Goal: Task Accomplishment & Management: Manage account settings

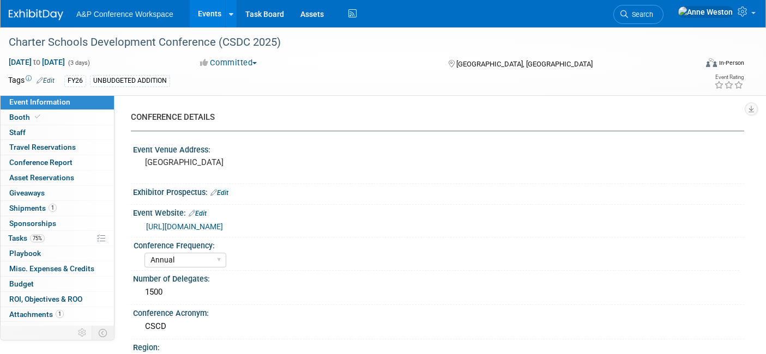
select select "Annual"
select select "Level 2"
select select "In-Person Booth"
select select "Schools"
select select "Bloomsbury Digital Resources"
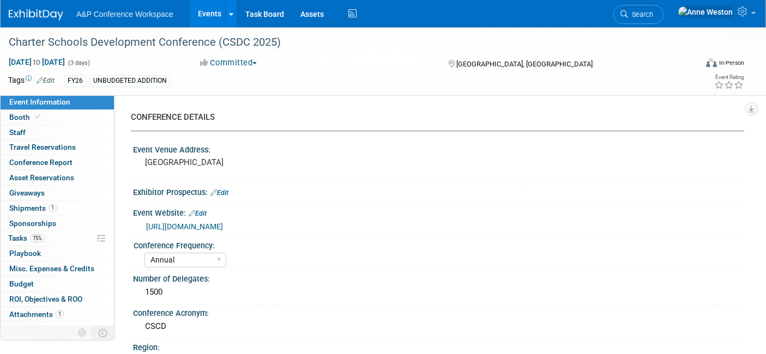
select select "Anne Weston"
select select "Mark Strong"
select select "BDR Product Awareness and Trial Generation​"
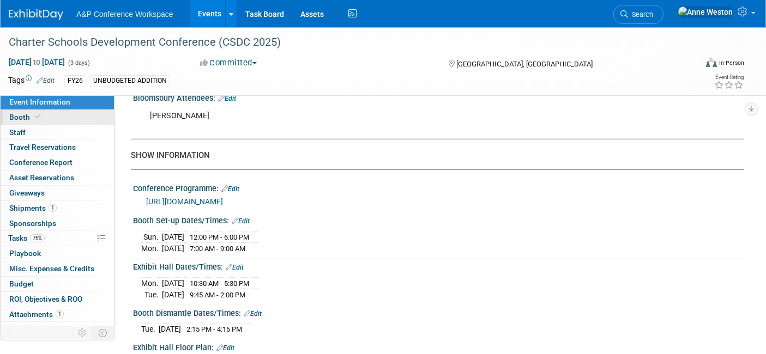
click at [51, 122] on link "Booth" at bounding box center [57, 117] width 113 height 15
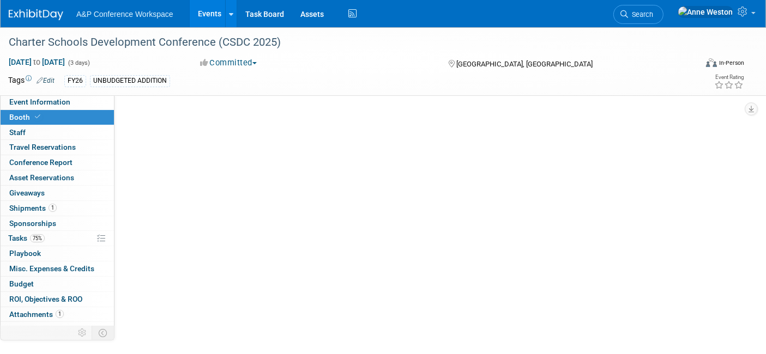
select select "CLDC - Digital/BDR"
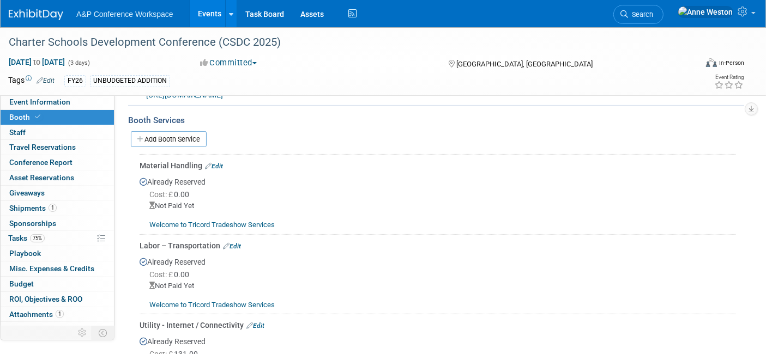
scroll to position [424, 0]
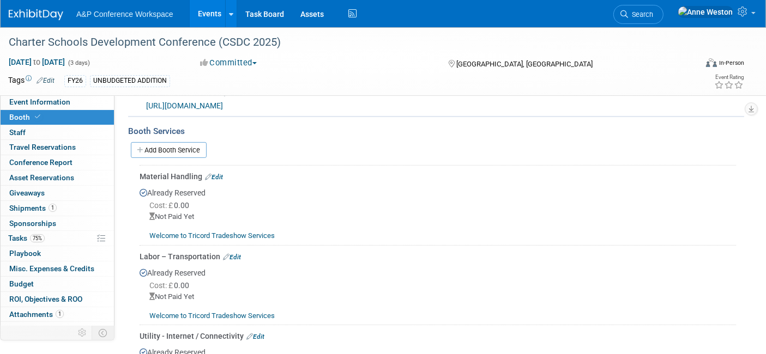
click at [216, 173] on link "Edit" at bounding box center [214, 177] width 18 height 8
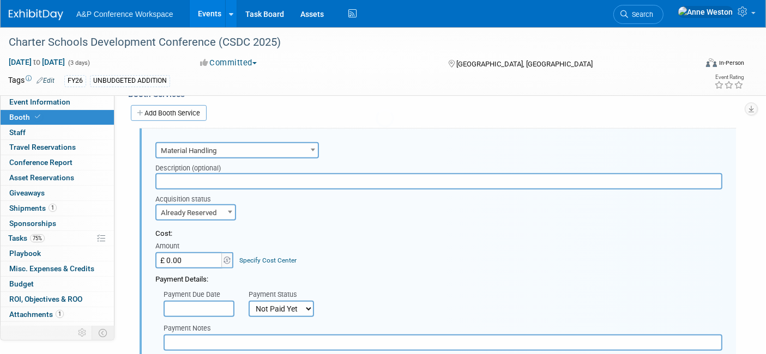
scroll to position [0, 0]
click at [264, 306] on select "Not Paid Yet Partially Paid Paid in Full" at bounding box center [281, 309] width 65 height 16
select select "1"
click at [249, 301] on select "Not Paid Yet Partially Paid Paid in Full" at bounding box center [281, 309] width 65 height 16
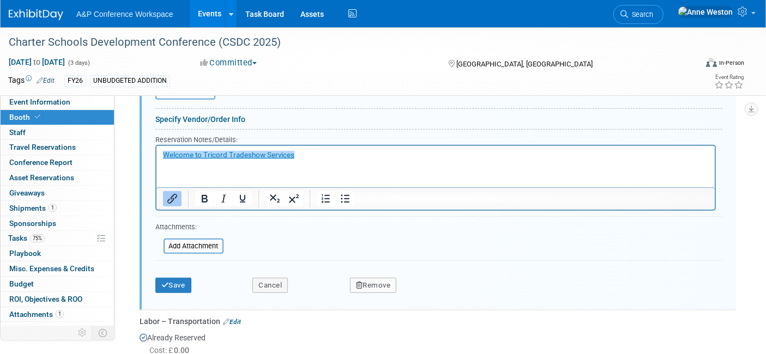
scroll to position [764, 0]
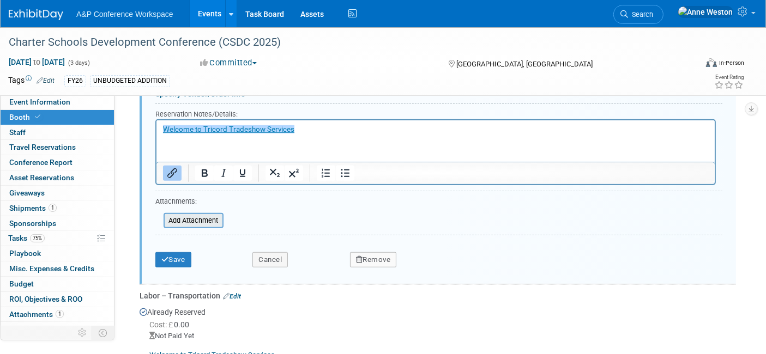
click at [201, 214] on input "file" at bounding box center [158, 220] width 130 height 13
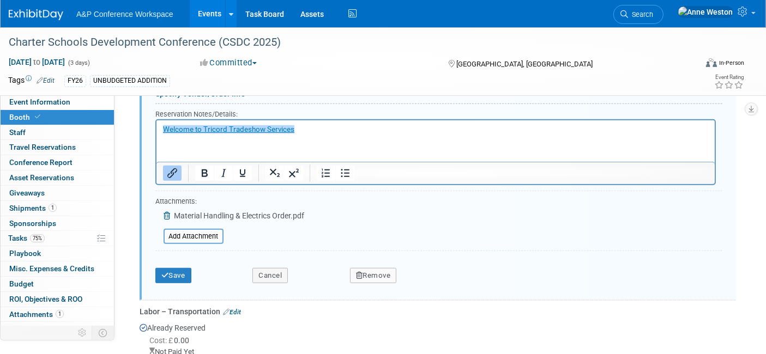
click at [168, 261] on div "Save" at bounding box center [195, 272] width 97 height 22
click at [177, 268] on button "Save" at bounding box center [173, 275] width 36 height 15
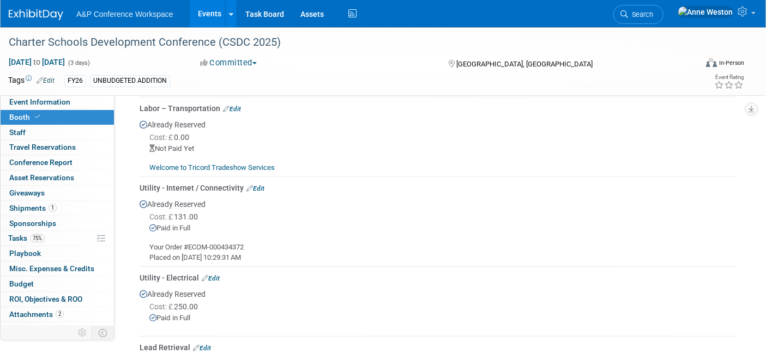
scroll to position [643, 0]
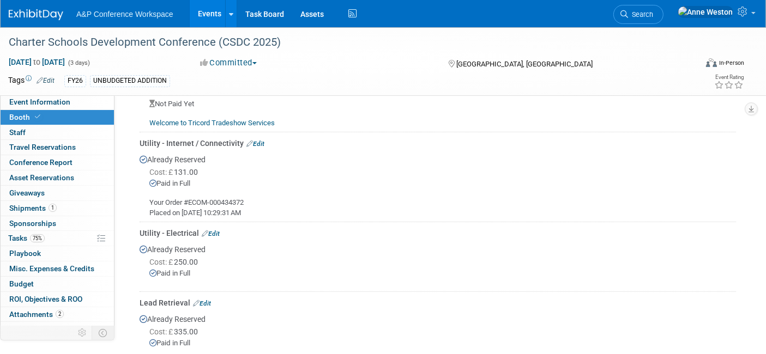
click at [255, 140] on link "Edit" at bounding box center [255, 144] width 18 height 8
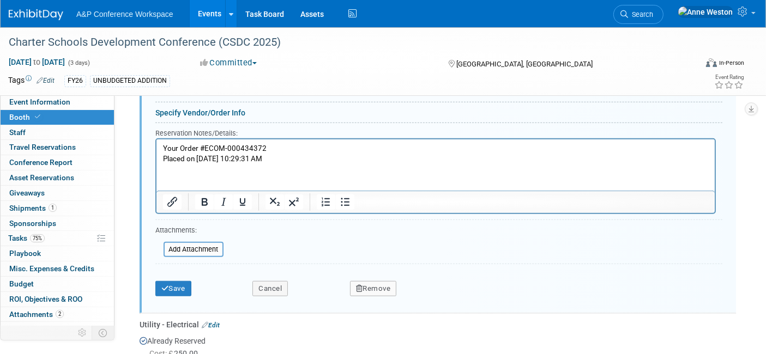
scroll to position [950, 0]
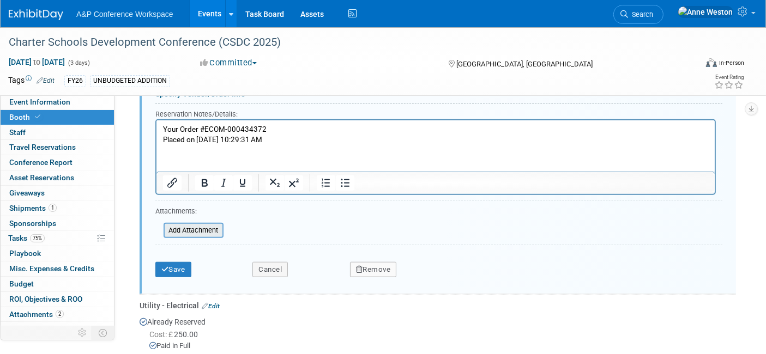
click at [195, 224] on input "file" at bounding box center [158, 230] width 130 height 13
click at [189, 262] on button "Save" at bounding box center [173, 269] width 36 height 15
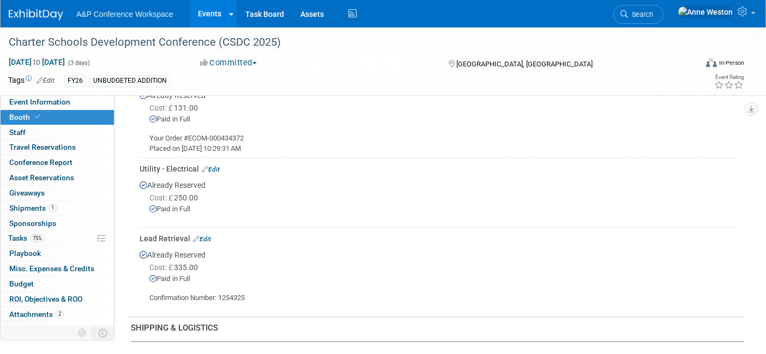
scroll to position [647, 0]
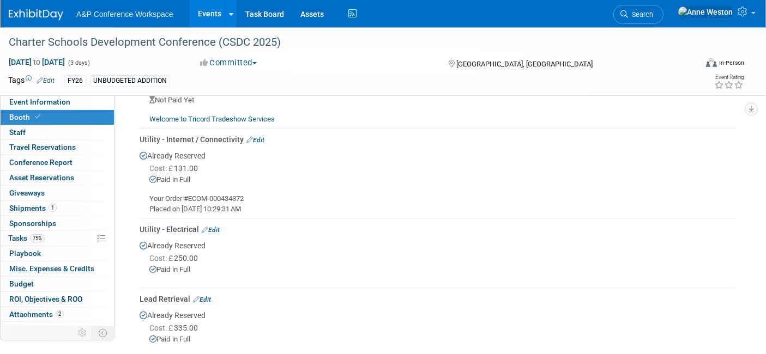
click at [258, 134] on div "Utility - Internet / Connectivity Edit" at bounding box center [438, 139] width 596 height 11
click at [260, 136] on link "Edit" at bounding box center [255, 140] width 18 height 8
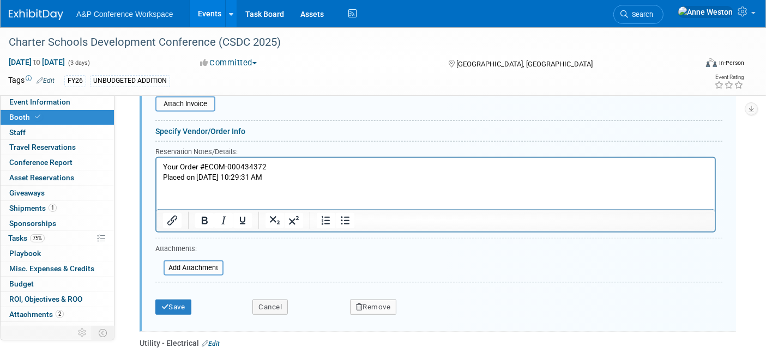
scroll to position [950, 0]
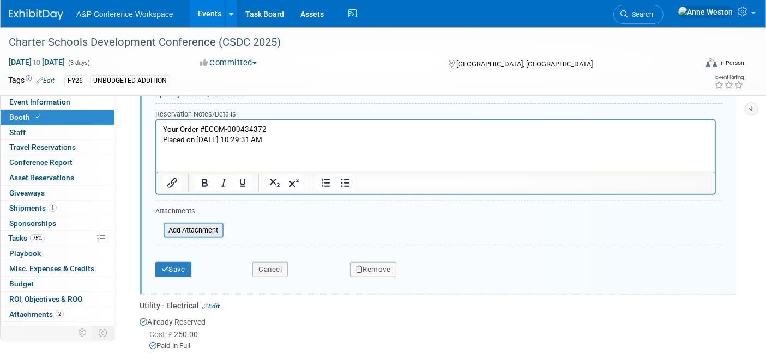
click at [200, 224] on input "file" at bounding box center [158, 230] width 130 height 13
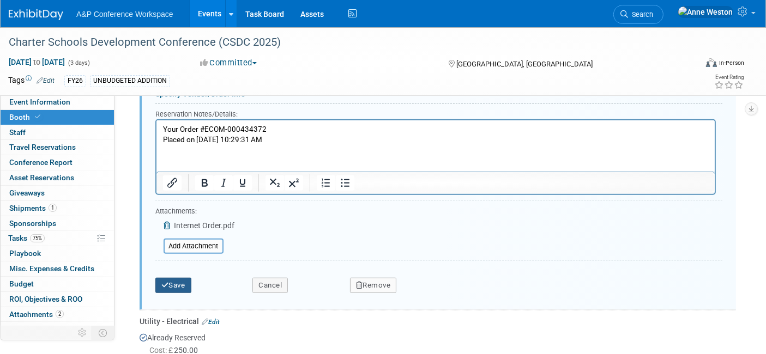
click at [158, 278] on button "Save" at bounding box center [173, 285] width 36 height 15
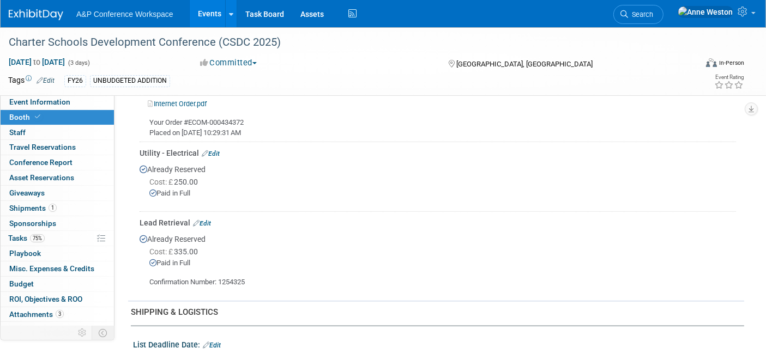
scroll to position [768, 0]
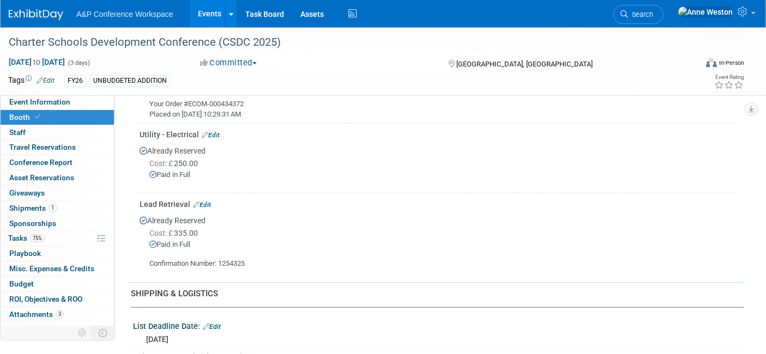
click at [206, 201] on link "Edit" at bounding box center [202, 205] width 18 height 8
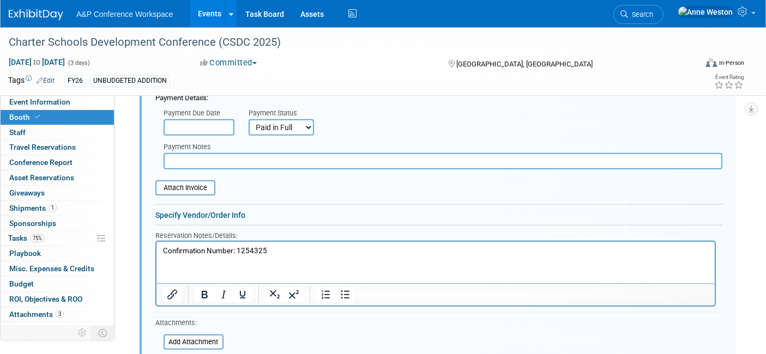
scroll to position [1135, 0]
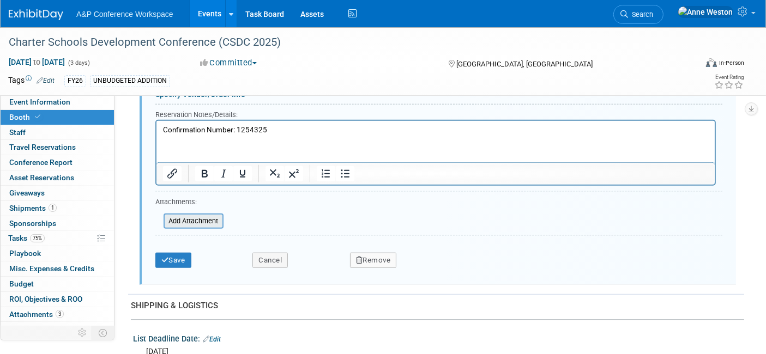
click at [196, 215] on input "file" at bounding box center [158, 221] width 130 height 13
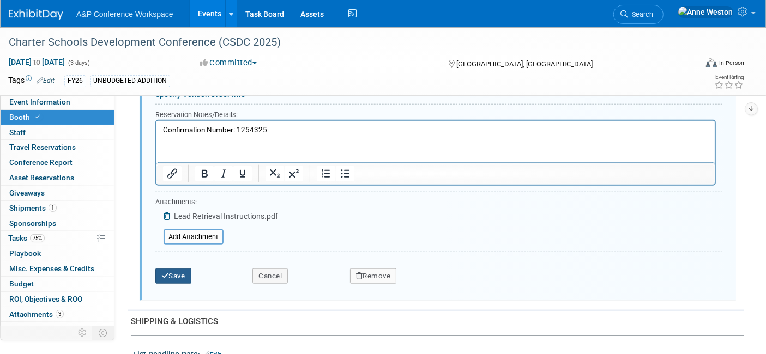
click at [166, 273] on icon "submit" at bounding box center [165, 276] width 8 height 7
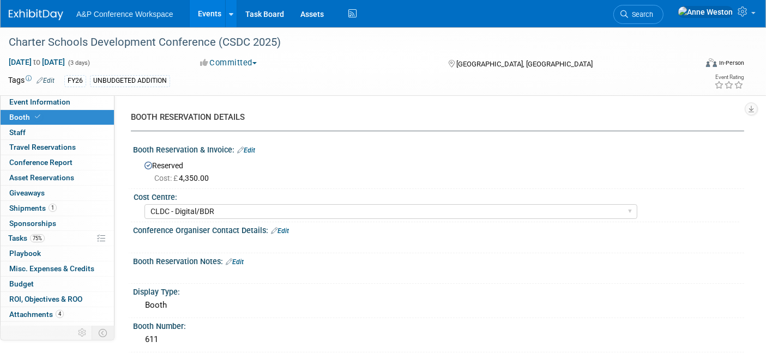
scroll to position [61, 0]
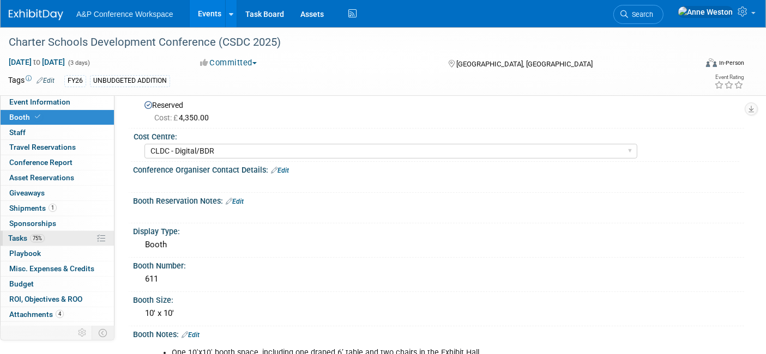
click at [45, 236] on link "75% Tasks 75%" at bounding box center [57, 238] width 113 height 15
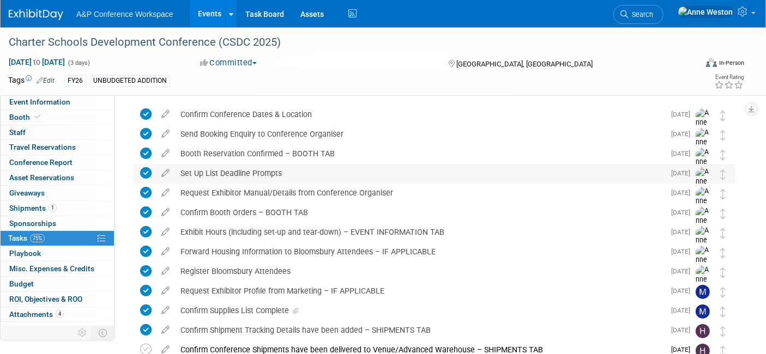
scroll to position [166, 0]
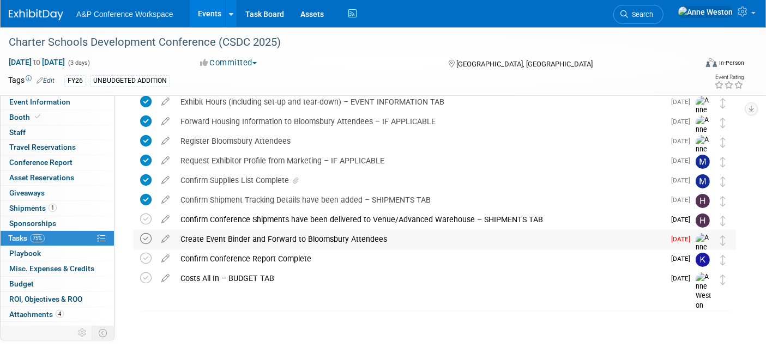
click at [144, 237] on icon at bounding box center [145, 238] width 11 height 11
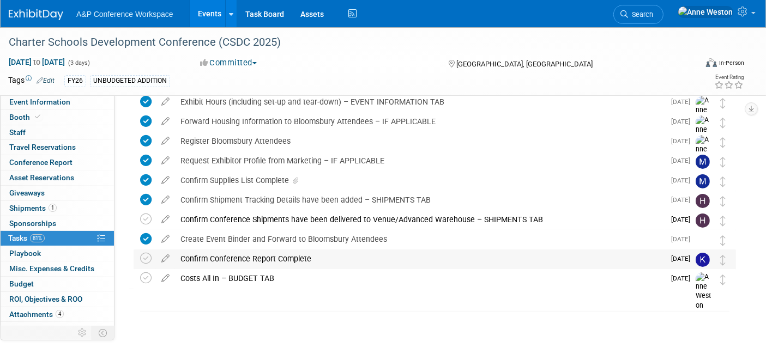
scroll to position [0, 0]
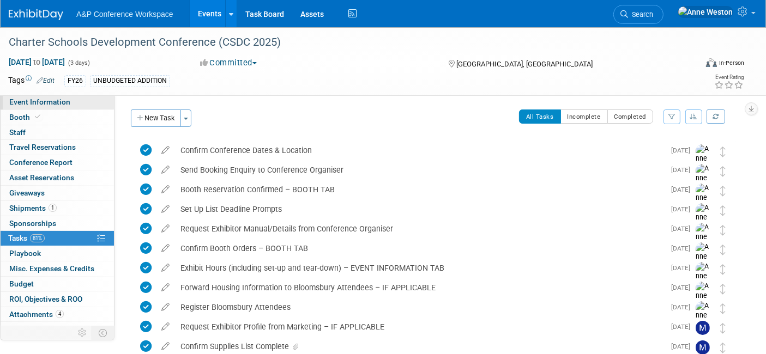
click at [46, 101] on span "Event Information" at bounding box center [39, 102] width 61 height 9
select select "Annual"
select select "Level 2"
select select "In-Person Booth"
select select "Schools"
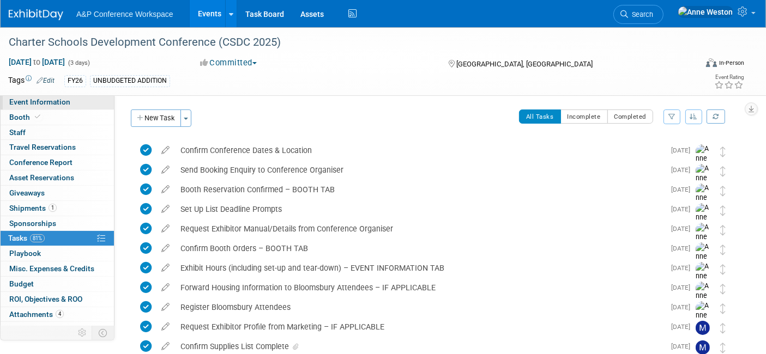
select select "Bloomsbury Digital Resources"
select select "[PERSON_NAME]"
select select "BDR Product Awareness and Trial Generation​"
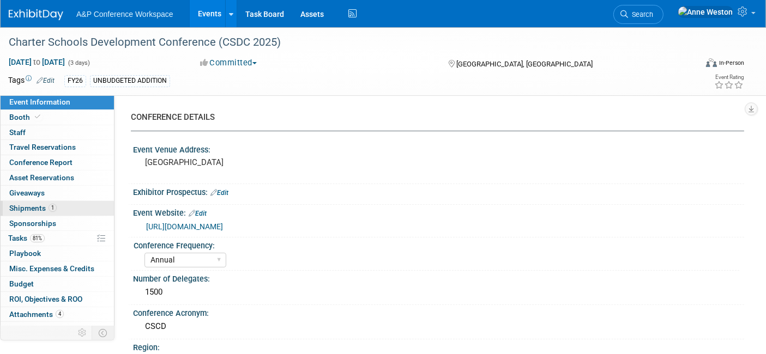
click at [38, 205] on span "Shipments 1" at bounding box center [32, 208] width 47 height 9
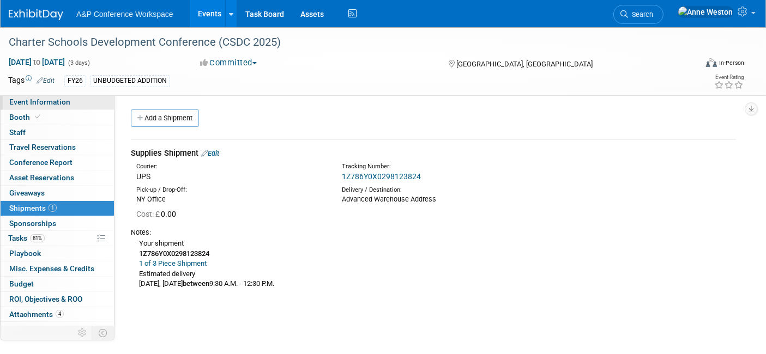
click at [35, 104] on span "Event Information" at bounding box center [39, 102] width 61 height 9
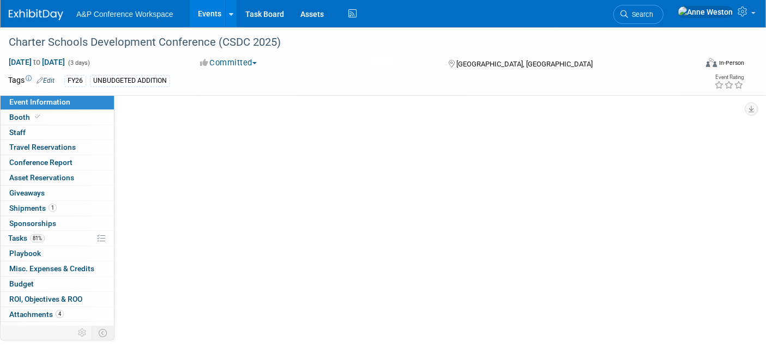
select select "Annual"
select select "Level 2"
select select "In-Person Booth"
select select "Schools"
select select "Bloomsbury Digital Resources"
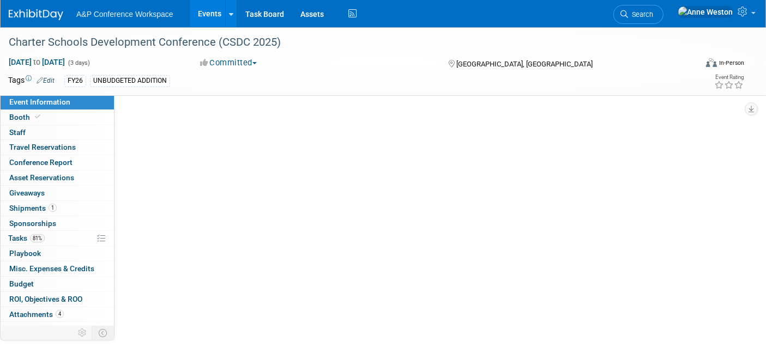
select select "[PERSON_NAME]"
select select "BDR Product Awareness and Trial Generation​"
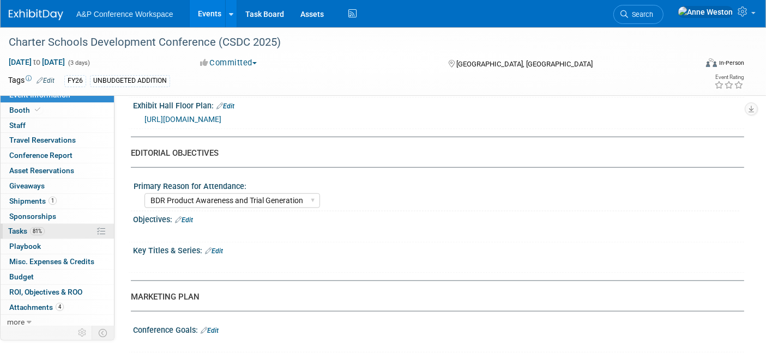
scroll to position [9, 0]
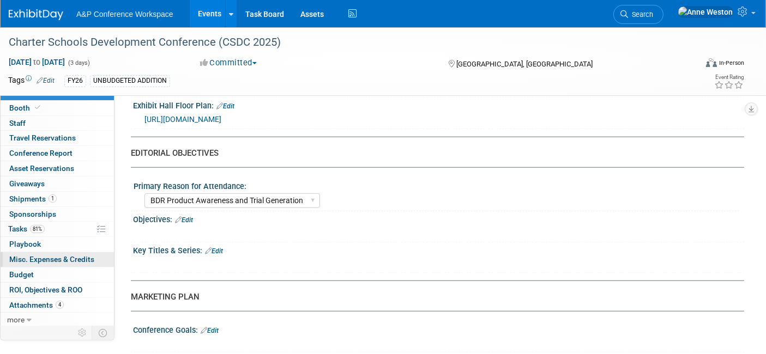
click at [59, 258] on span "Misc. Expenses & Credits 0" at bounding box center [51, 259] width 85 height 9
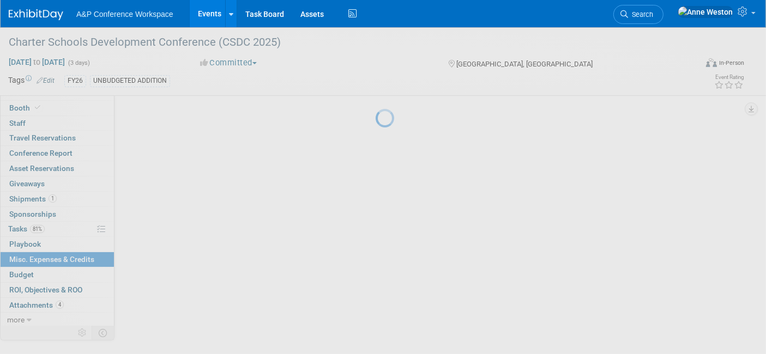
scroll to position [0, 0]
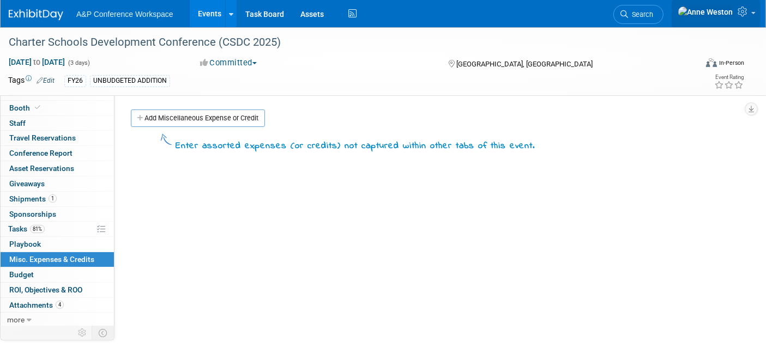
click at [740, 9] on icon at bounding box center [744, 12] width 13 height 10
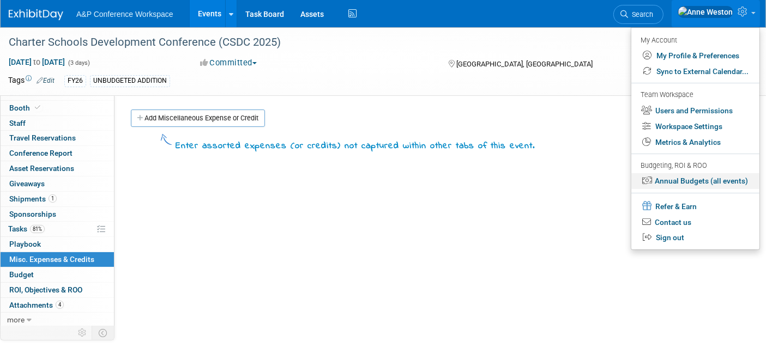
click at [667, 178] on link "Annual Budgets (all events)" at bounding box center [695, 181] width 128 height 16
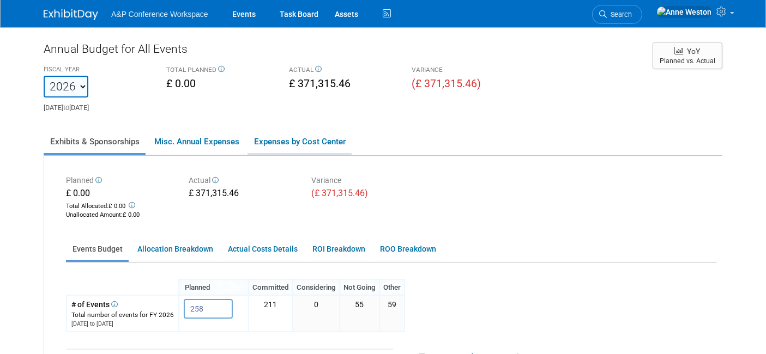
click at [285, 138] on link "Expenses by Cost Center" at bounding box center [300, 141] width 104 height 23
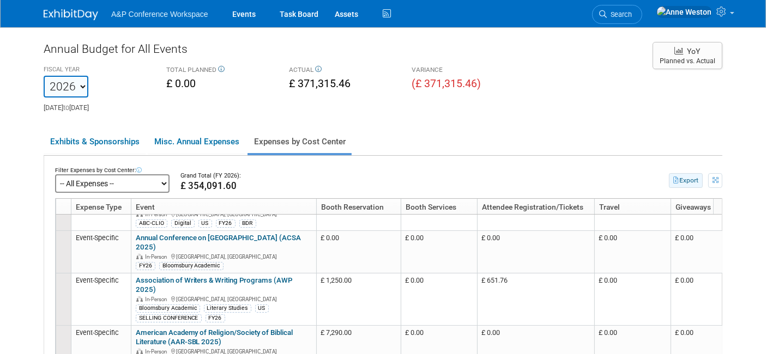
click at [680, 176] on button "Export" at bounding box center [686, 180] width 34 height 15
click at [69, 10] on img at bounding box center [71, 14] width 55 height 11
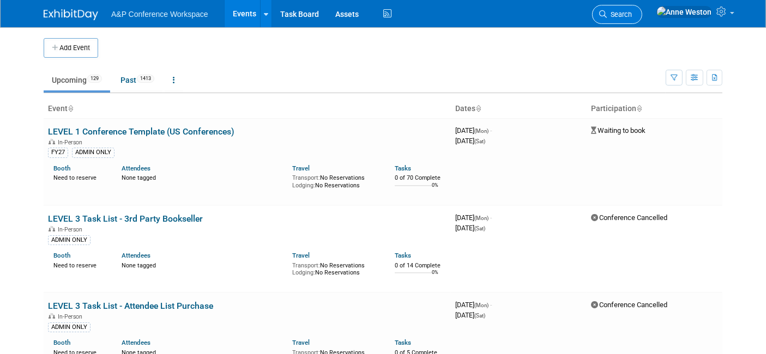
click at [632, 13] on span "Search" at bounding box center [619, 14] width 25 height 8
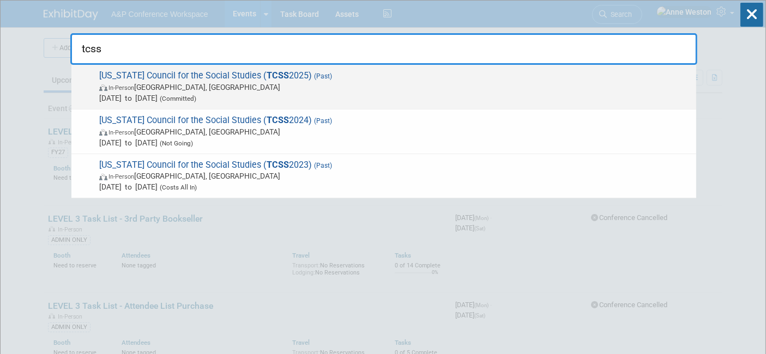
type input "tcss"
click at [196, 82] on span "In-Person Gatlinburg, TN" at bounding box center [395, 87] width 592 height 11
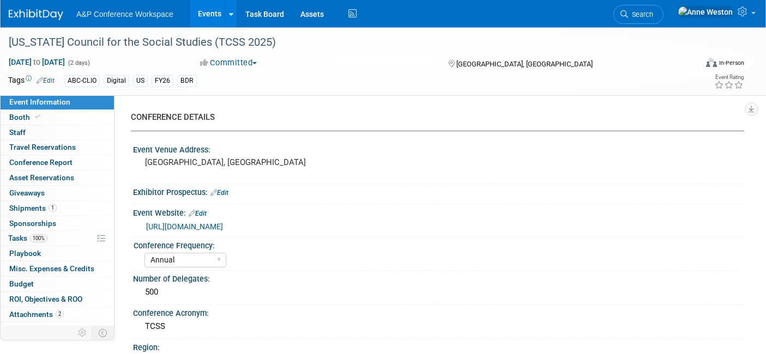
select select "Annual"
select select "Level 2"
select select "In-Person Booth"
select select "Schools"
select select "Bloomsbury Digital Resources"
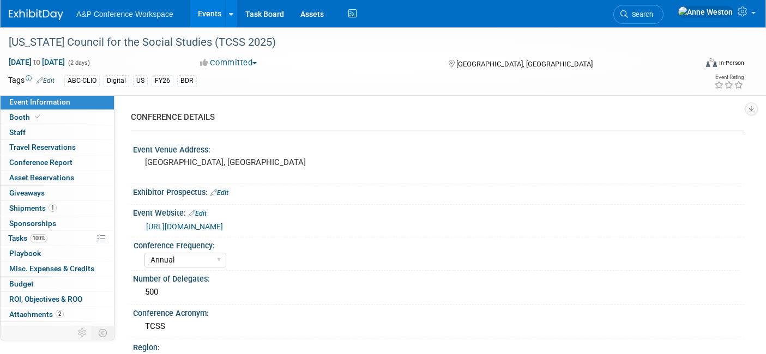
select select "[PERSON_NAME]"
select select "BDR Product Awareness and Trial Generation​"
click at [209, 226] on link "[URL][DOMAIN_NAME]" at bounding box center [184, 226] width 77 height 9
click at [653, 10] on span "Search" at bounding box center [640, 14] width 25 height 8
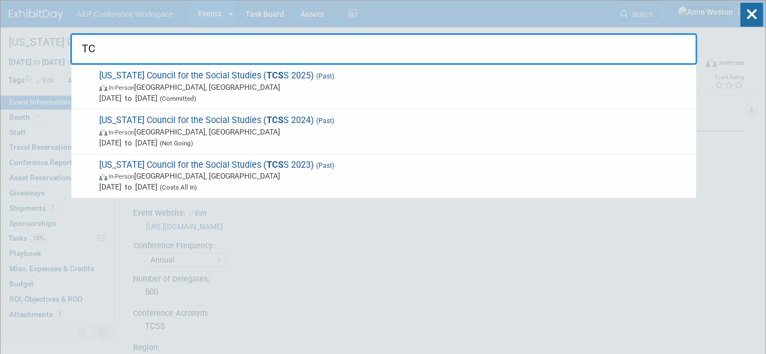
type input "T"
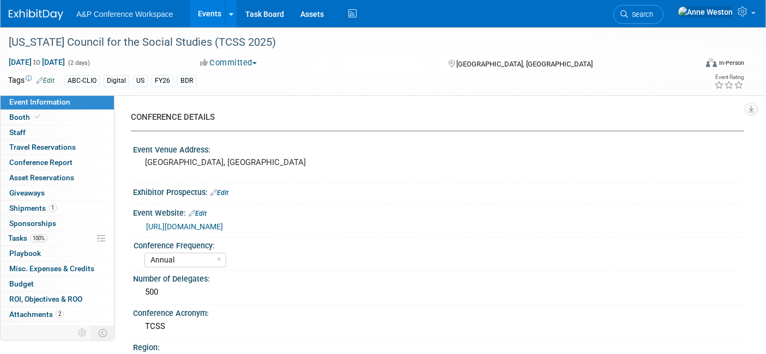
click at [39, 15] on img at bounding box center [36, 14] width 55 height 11
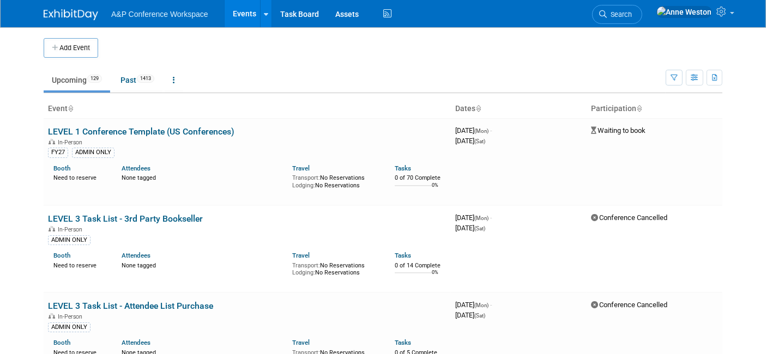
click at [632, 10] on span "Search" at bounding box center [619, 14] width 25 height 8
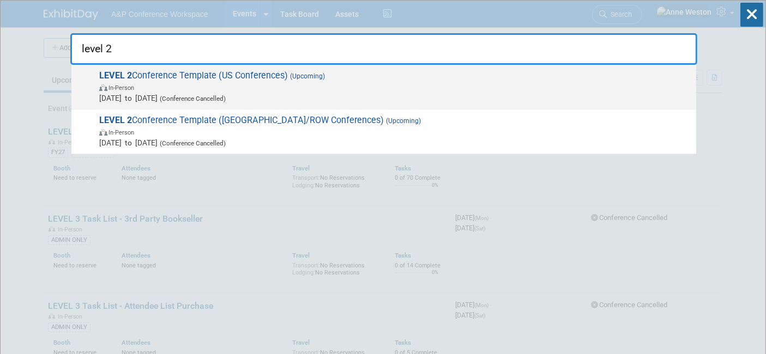
type input "level 2"
click at [155, 71] on span "LEVEL 2 Conference Template (US Conferences) (Upcoming) In-Person Oct 21, 2024 …" at bounding box center [393, 86] width 595 height 33
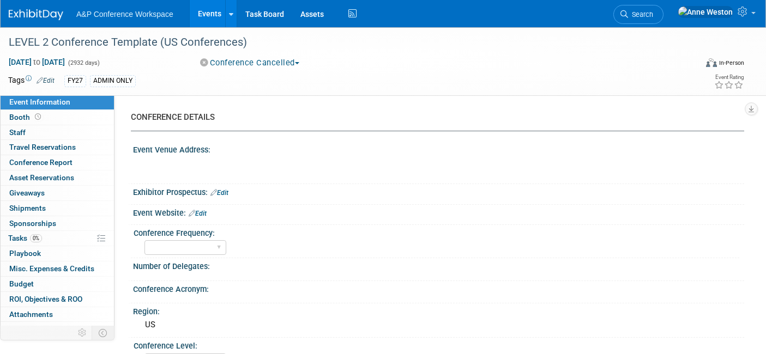
select select "Level 2"
select select "In-Person Booth"
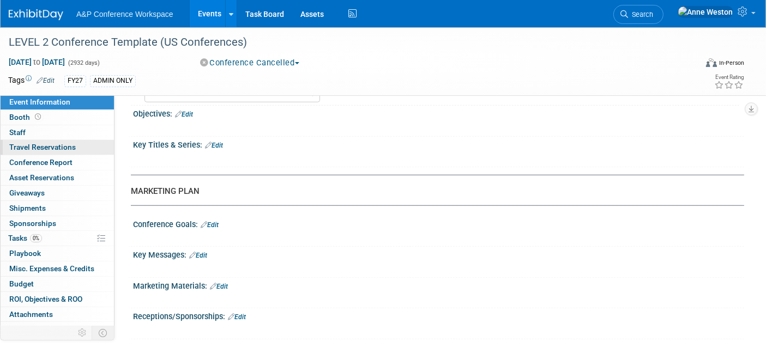
scroll to position [819, 0]
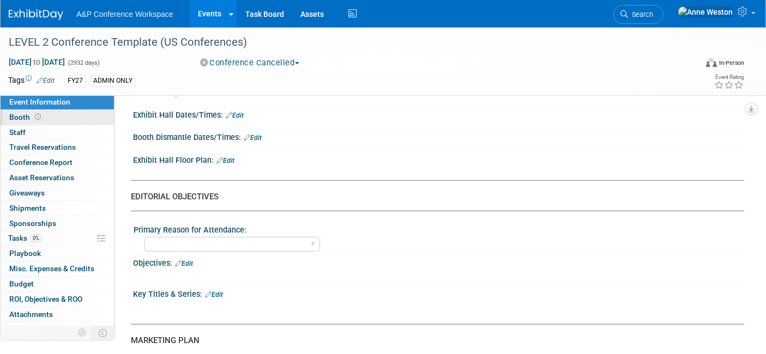
click at [51, 118] on link "Booth" at bounding box center [57, 117] width 113 height 15
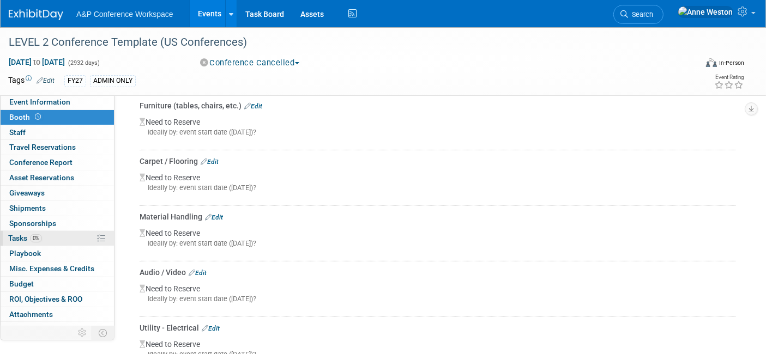
scroll to position [9, 0]
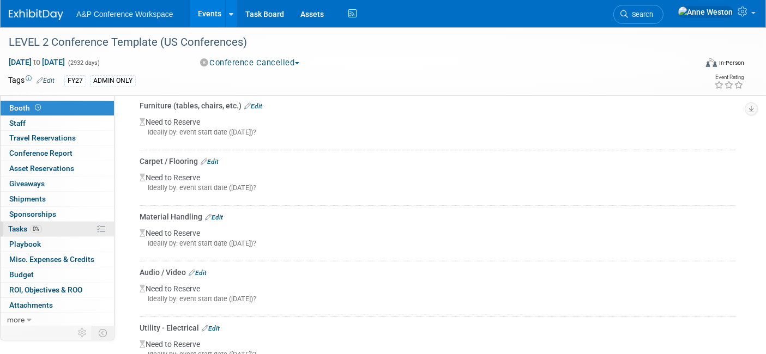
click at [48, 230] on link "0% Tasks 0%" at bounding box center [57, 229] width 113 height 15
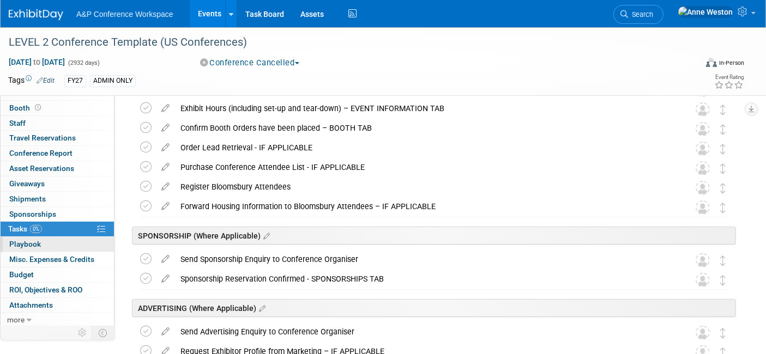
scroll to position [484, 0]
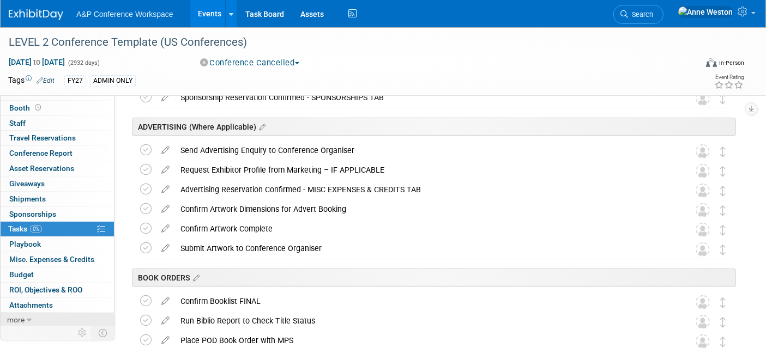
click at [22, 320] on span "more" at bounding box center [15, 320] width 17 height 9
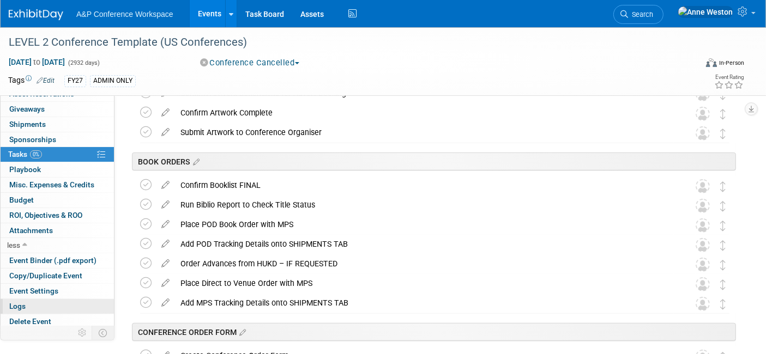
scroll to position [606, 0]
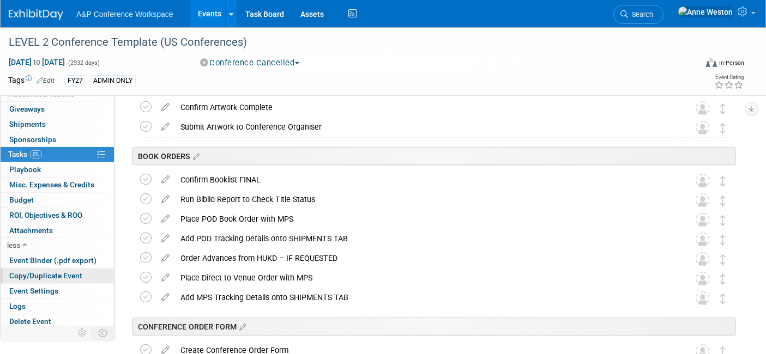
click at [53, 269] on link "Copy/Duplicate Event" at bounding box center [57, 276] width 113 height 15
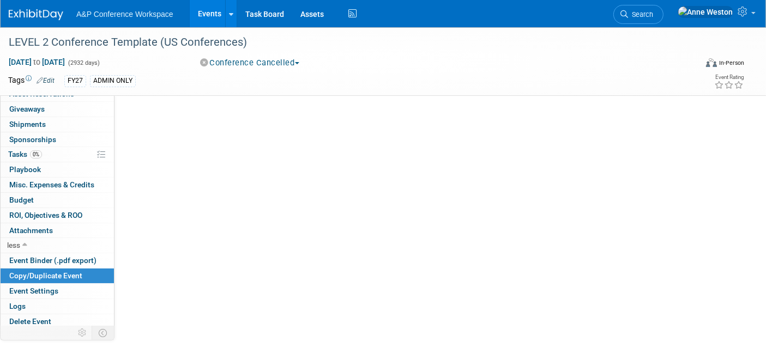
scroll to position [0, 0]
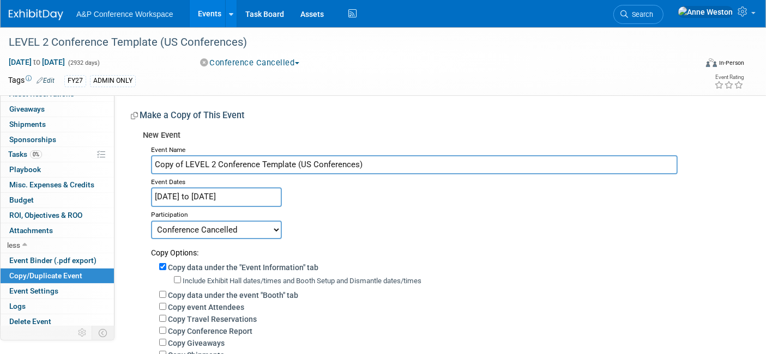
drag, startPoint x: 371, startPoint y: 164, endPoint x: 150, endPoint y: 147, distance: 221.4
click at [150, 147] on div "Event Name Copy of LEVEL 2 Conference Template (US Conferences) Event Dates Oct…" at bounding box center [439, 324] width 593 height 364
paste input "[US_STATE] Council for the Social Studies (TCSS 2025)"
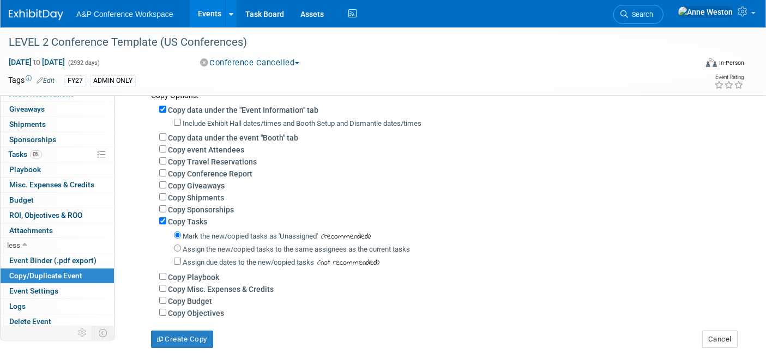
scroll to position [182, 0]
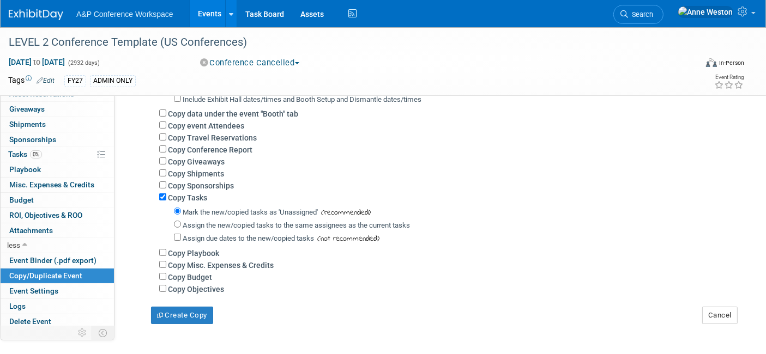
type input "[US_STATE] Council for the Social Studies (TCSS 2025)"
click at [165, 170] on input "Copy Shipments" at bounding box center [162, 173] width 7 height 7
checkbox input "true"
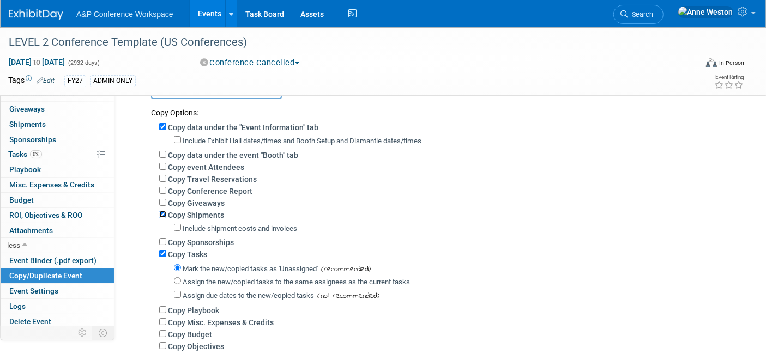
scroll to position [121, 0]
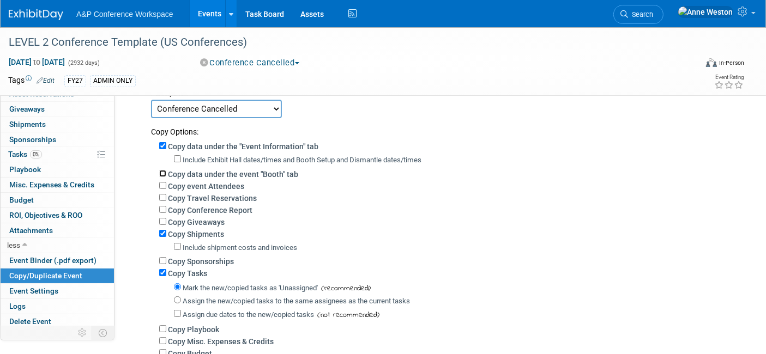
click at [161, 170] on input "Copy data under the event "Booth" tab" at bounding box center [162, 173] width 7 height 7
checkbox input "true"
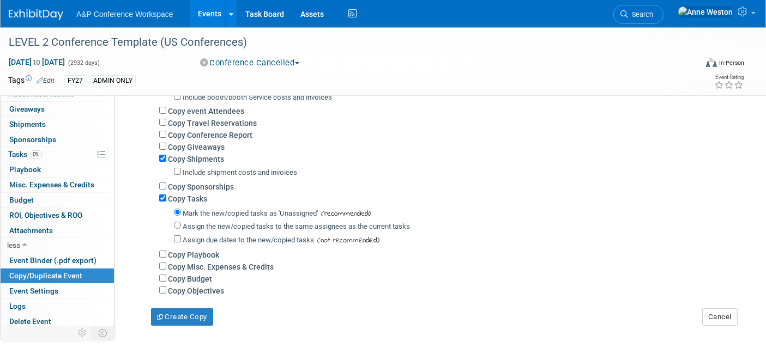
scroll to position [237, 0]
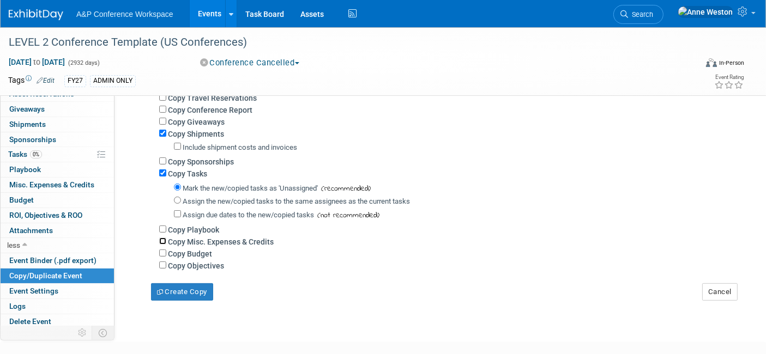
click at [162, 238] on input "Copy Misc. Expenses & Credits" at bounding box center [162, 241] width 7 height 7
checkbox input "true"
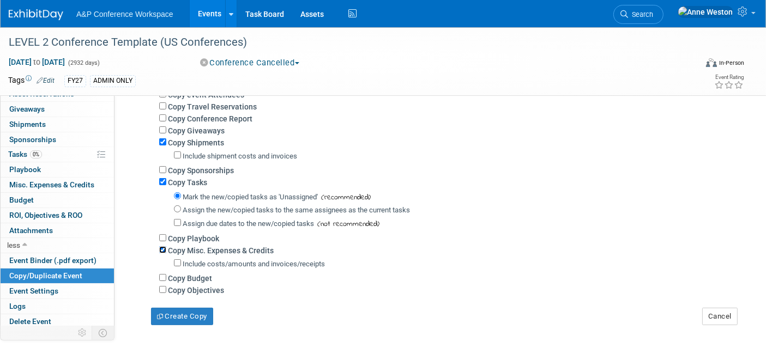
scroll to position [313, 0]
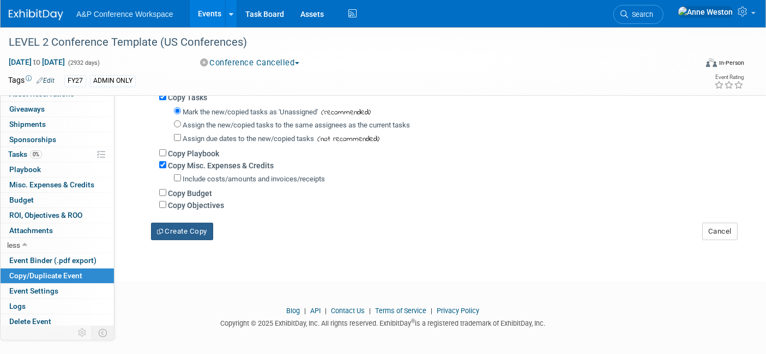
click at [173, 226] on button "Create Copy" at bounding box center [182, 231] width 62 height 17
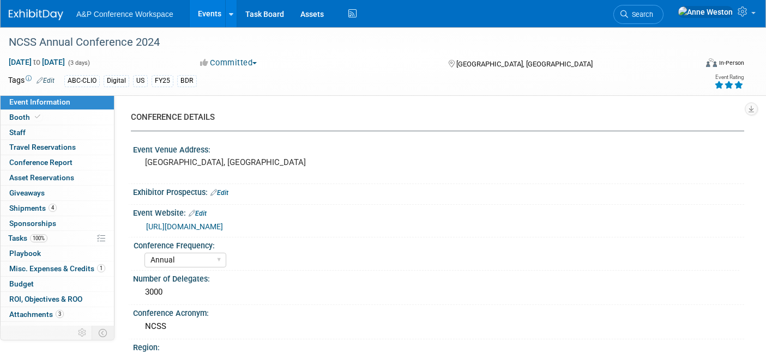
select select "Annual"
select select "Level 1"
select select "In-Person Booth"
select select "[PERSON_NAME]"
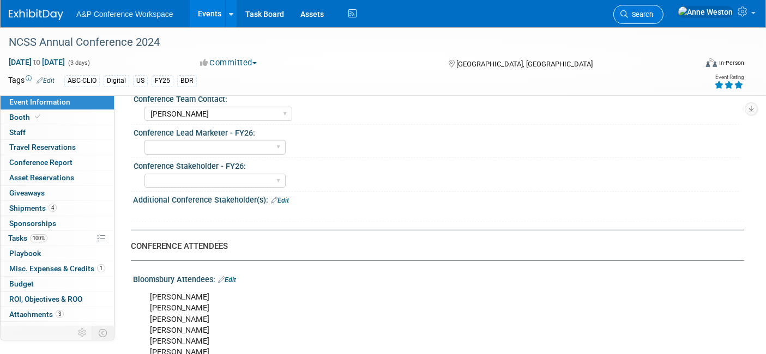
click at [653, 14] on span "Search" at bounding box center [640, 14] width 25 height 8
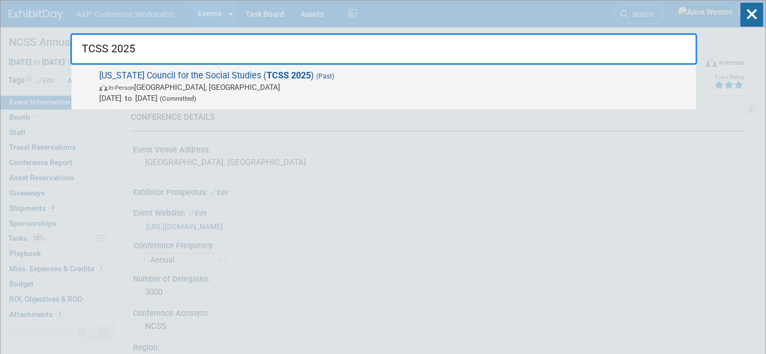
type input "TCSS 2025"
click at [172, 77] on span "[US_STATE] Council for the Social Studies ( TCSS 2025 ) (Past) In-Person [GEOGR…" at bounding box center [393, 86] width 595 height 33
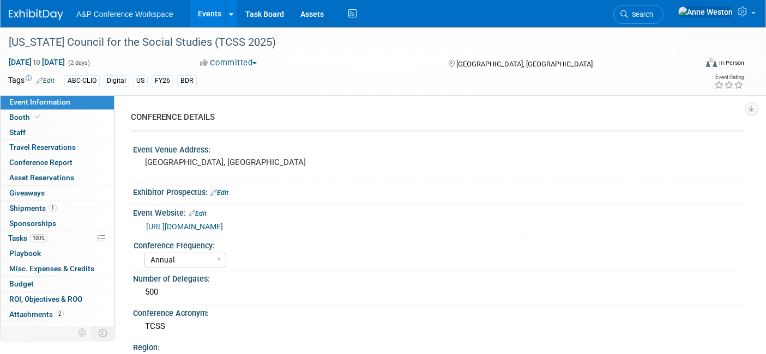
select select "Annual"
select select "Level 2"
select select "In-Person Booth"
select select "Schools"
select select "Bloomsbury Digital Resources"
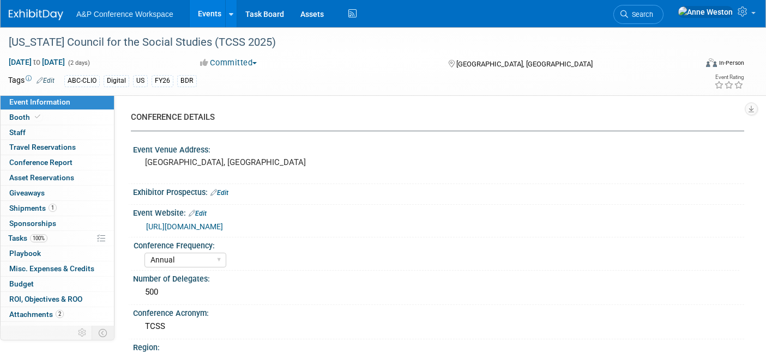
select select "[PERSON_NAME]"
select select "BDR Product Awareness and Trial Generation​"
click at [332, 40] on div "[US_STATE] Council for the Social Studies (TCSS 2025)" at bounding box center [343, 43] width 677 height 20
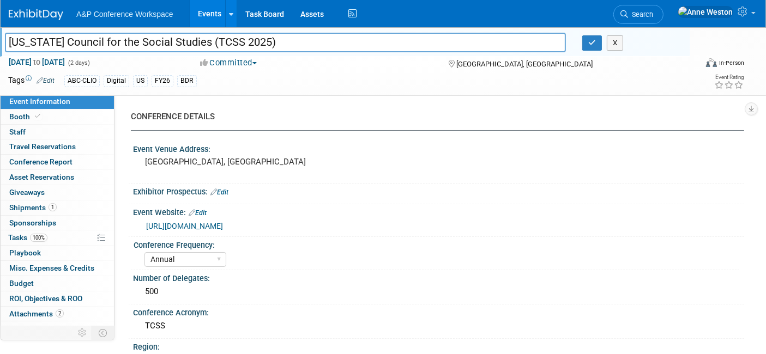
drag, startPoint x: 321, startPoint y: 41, endPoint x: 0, endPoint y: 37, distance: 321.2
click at [0, 37] on div "[US_STATE] Council for the Social Studies (TCSS 2025)" at bounding box center [285, 43] width 577 height 16
click at [590, 43] on icon "button" at bounding box center [592, 42] width 8 height 7
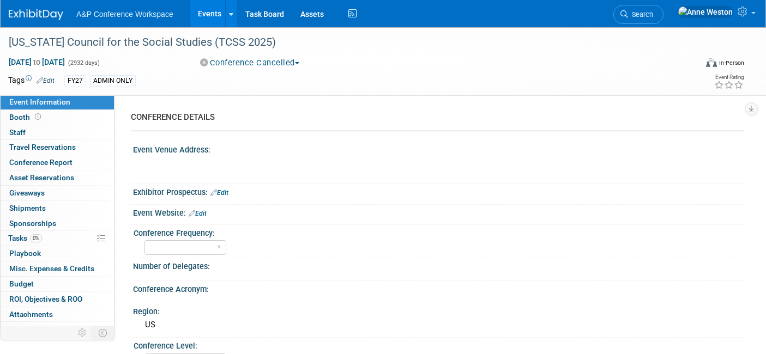
select select "Level 2"
select select "In-Person Booth"
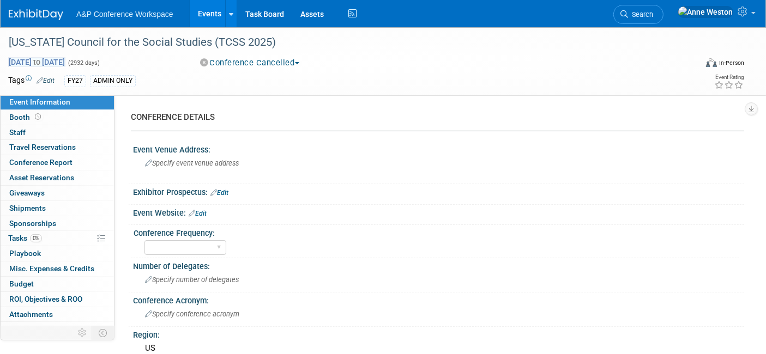
click at [44, 57] on span "[DATE] to [DATE]" at bounding box center [36, 62] width 57 height 10
select select "9"
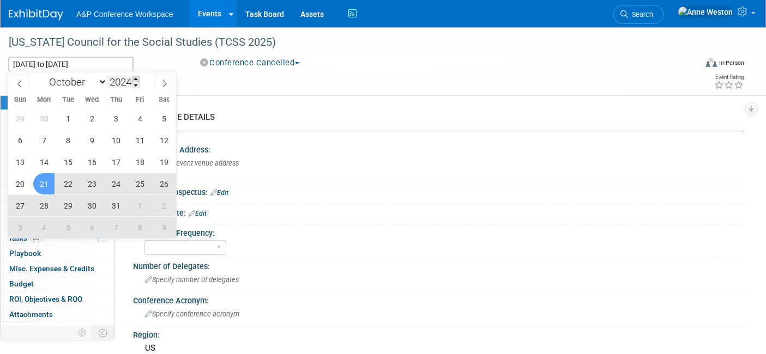
click at [140, 76] on span at bounding box center [136, 79] width 8 height 7
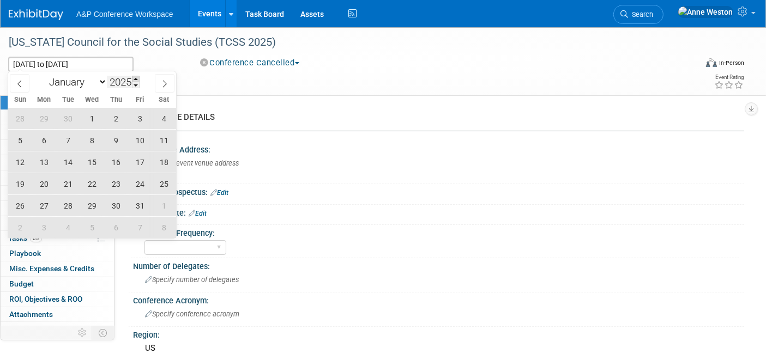
click at [140, 76] on span at bounding box center [136, 79] width 8 height 7
type input "2026"
click at [19, 80] on icon at bounding box center [20, 84] width 8 height 8
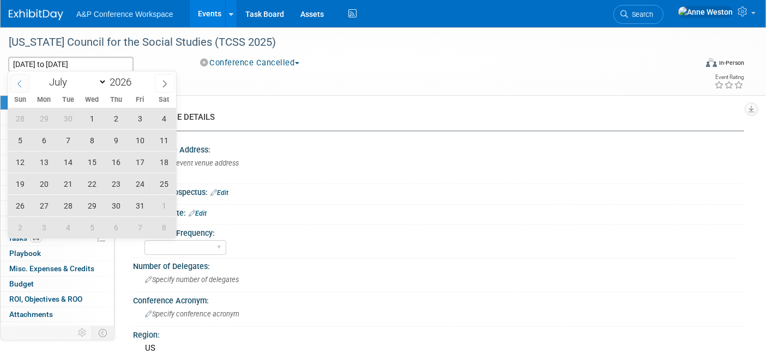
click at [19, 80] on icon at bounding box center [20, 84] width 8 height 8
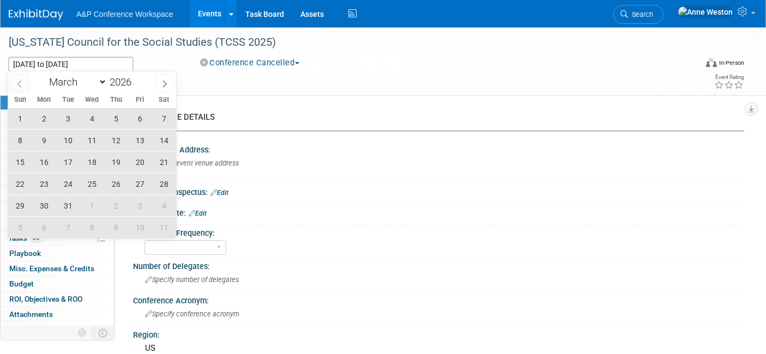
select select "1"
click at [113, 179] on span "26" at bounding box center [115, 183] width 21 height 21
type input "[DATE]"
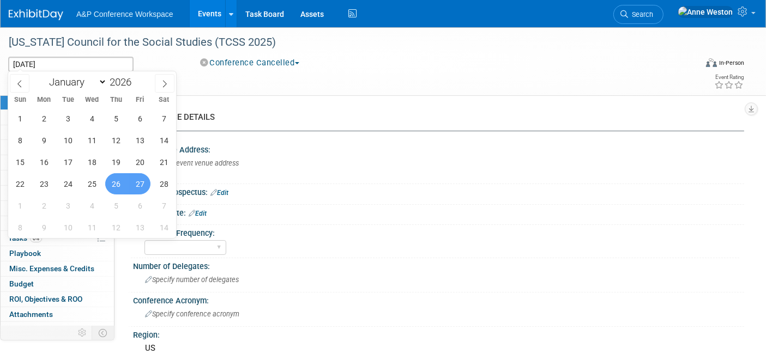
click at [137, 180] on span "27" at bounding box center [139, 183] width 21 height 21
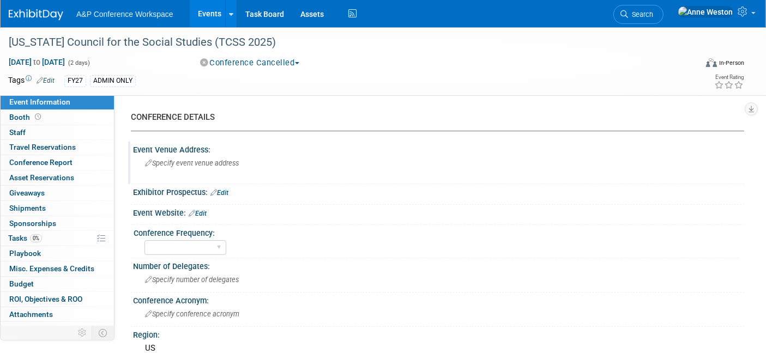
click at [178, 166] on span "Specify event venue address" at bounding box center [192, 163] width 94 height 8
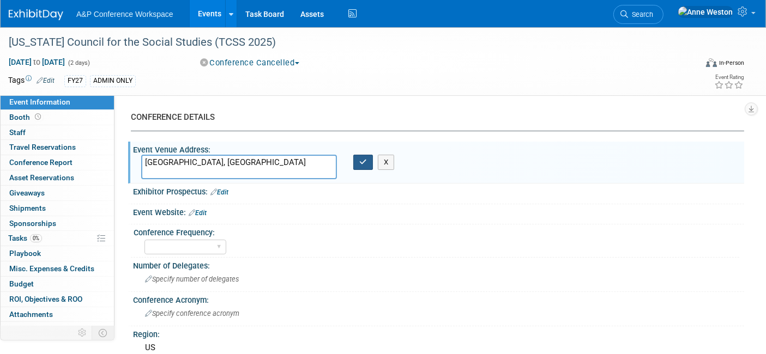
type textarea "[GEOGRAPHIC_DATA], [GEOGRAPHIC_DATA]"
click at [359, 159] on icon "button" at bounding box center [363, 162] width 8 height 7
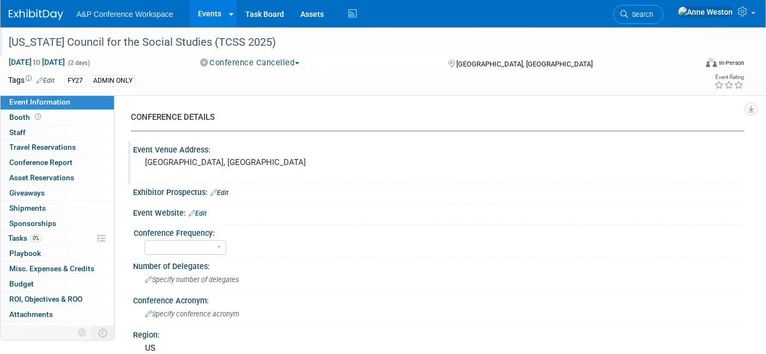
click at [267, 42] on div "[US_STATE] Council for the Social Studies (TCSS 2025)" at bounding box center [343, 43] width 677 height 20
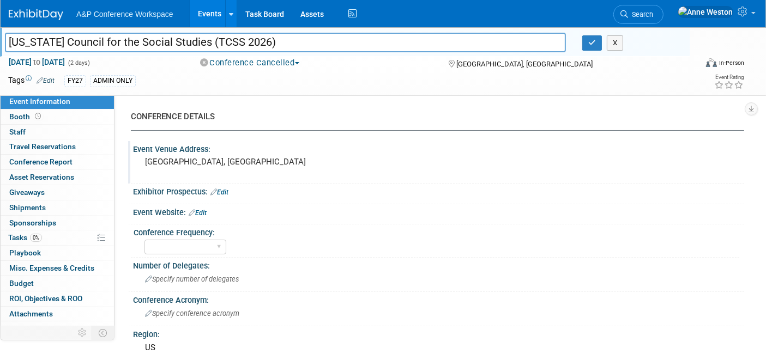
type input "[US_STATE] Council for the Social Studies (TCSS 2026)"
click at [238, 63] on button "Conference Cancelled" at bounding box center [249, 62] width 107 height 11
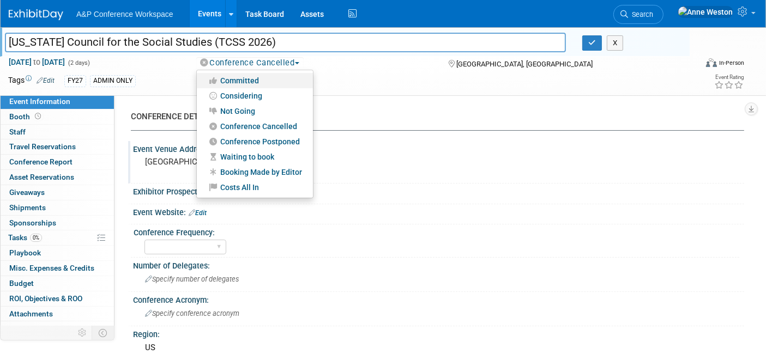
click at [245, 75] on link "Committed" at bounding box center [255, 80] width 116 height 15
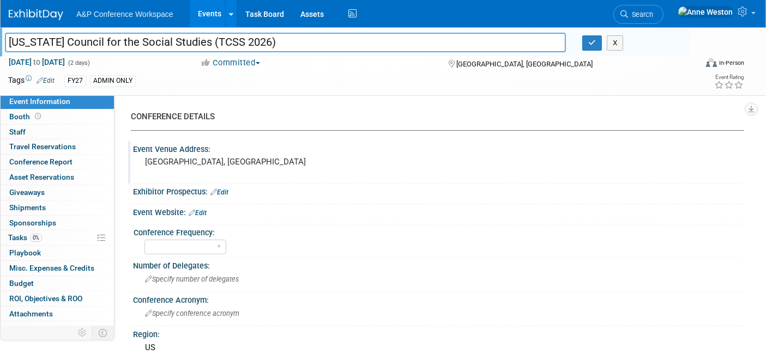
click at [227, 195] on link "Edit" at bounding box center [219, 193] width 18 height 8
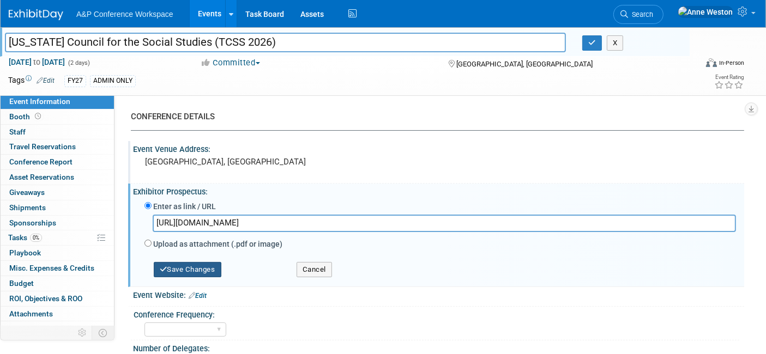
type input "[URL][DOMAIN_NAME]"
click at [185, 262] on button "Save Changes" at bounding box center [188, 269] width 68 height 15
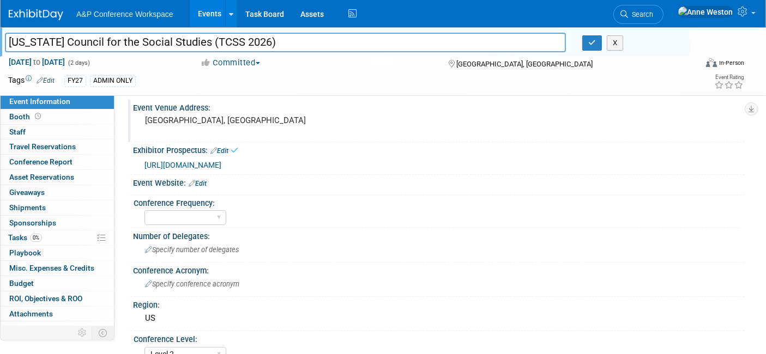
scroll to position [61, 0]
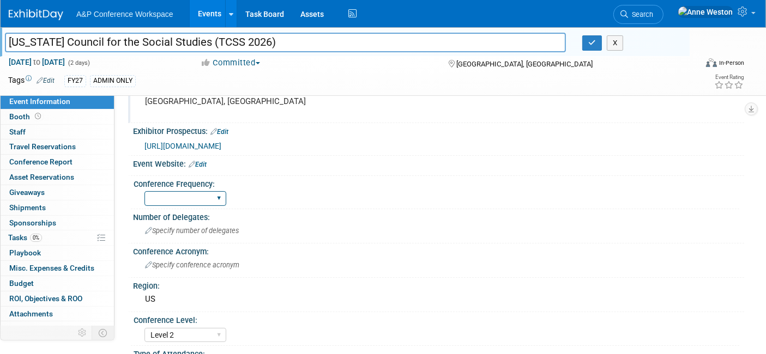
click at [188, 198] on select "Annual Biennial Bi-Annual Triennial Quadrennial" at bounding box center [185, 198] width 82 height 15
select select "Annual"
click at [144, 191] on select "Annual Biennial Bi-Annual Triennial Quadrennial" at bounding box center [185, 198] width 82 height 15
click at [181, 232] on span "Specify number of delegates" at bounding box center [192, 231] width 94 height 8
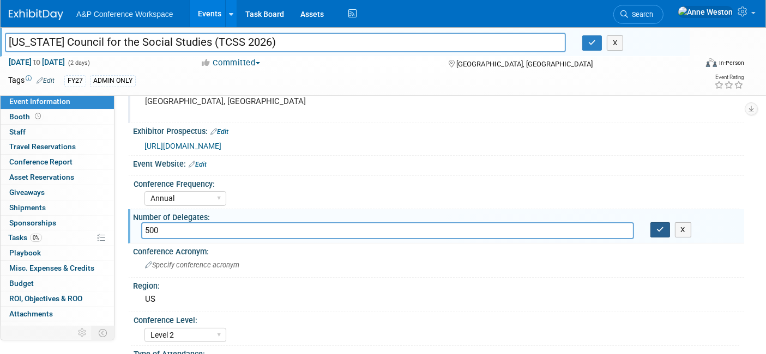
type input "500"
click at [664, 232] on icon "button" at bounding box center [660, 229] width 8 height 7
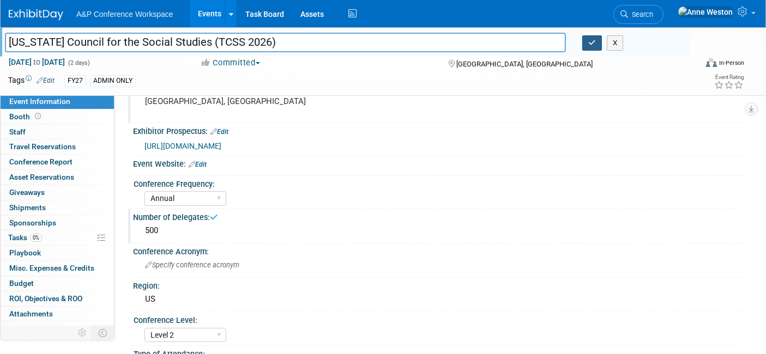
click at [592, 40] on icon "button" at bounding box center [592, 42] width 8 height 7
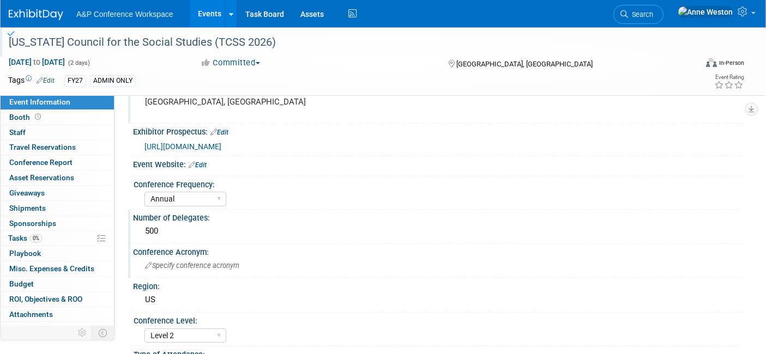
click at [167, 267] on span "Specify conference acronym" at bounding box center [192, 266] width 94 height 8
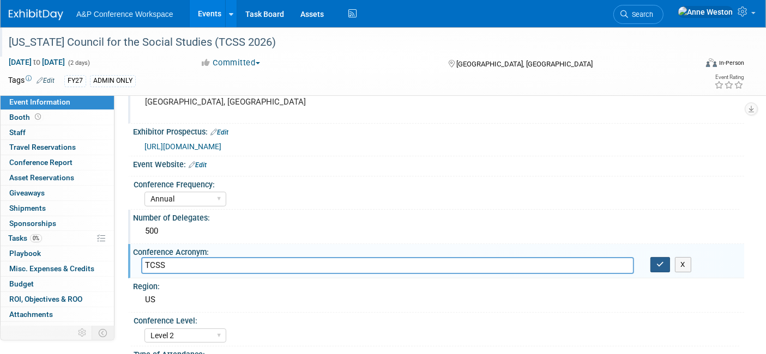
type input "TCSS"
click at [665, 258] on button "button" at bounding box center [660, 264] width 20 height 15
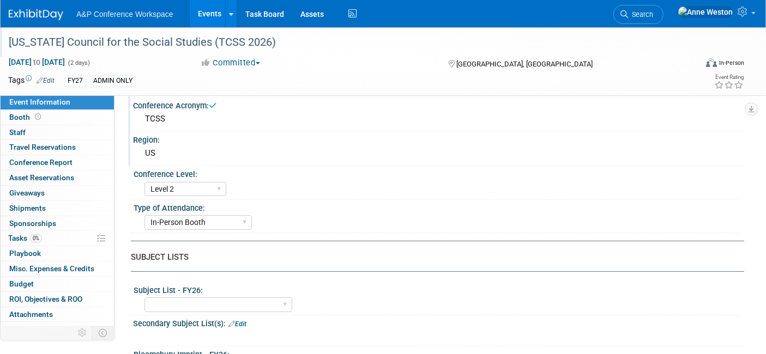
scroll to position [242, 0]
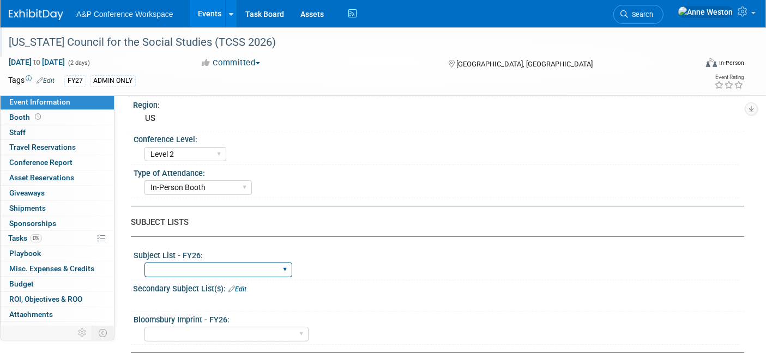
click at [244, 264] on select "ABC-CLIO Reference African Studies Anthropology Archaeology Architecture Archiv…" at bounding box center [218, 270] width 148 height 15
select select "Schools"
click at [144, 263] on select "ABC-CLIO Reference African Studies Anthropology Archaeology Architecture Archiv…" at bounding box center [218, 270] width 148 height 15
click at [241, 286] on link "Edit" at bounding box center [237, 290] width 18 height 8
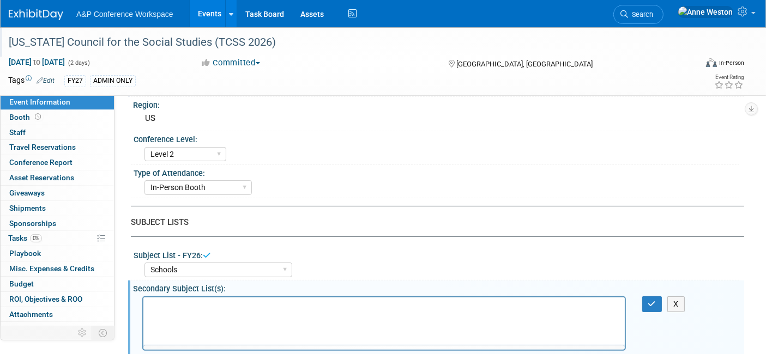
scroll to position [0, 0]
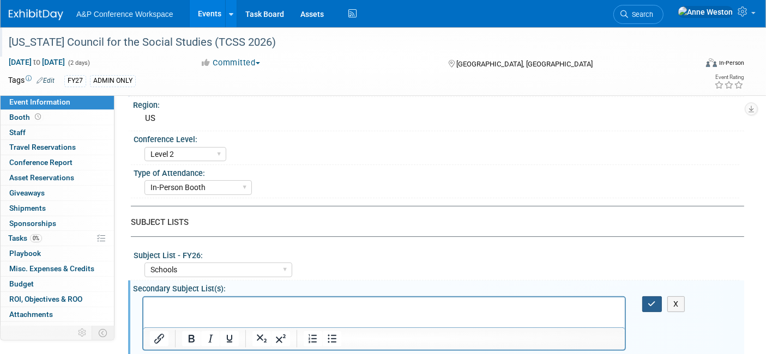
click at [646, 298] on button "button" at bounding box center [652, 305] width 20 height 16
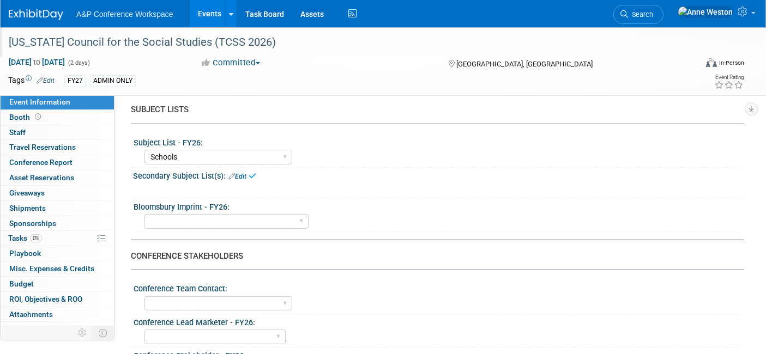
scroll to position [363, 0]
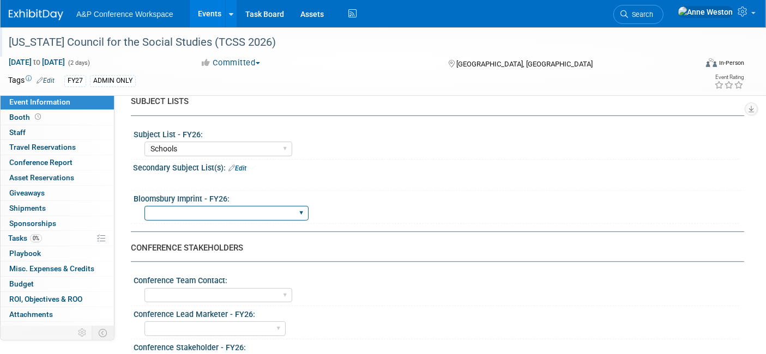
click at [194, 212] on select "Backbeat Bloomsbury Bloomsbury Academic Bloomsbury Digital Resources Bloomsbury…" at bounding box center [226, 213] width 164 height 15
select select "Bloomsbury Digital Resources"
click at [144, 206] on select "Backbeat Bloomsbury Bloomsbury Academic Bloomsbury Digital Resources Bloomsbury…" at bounding box center [226, 213] width 164 height 15
click at [371, 160] on div "Secondary Subject List(s): Edit" at bounding box center [438, 167] width 611 height 14
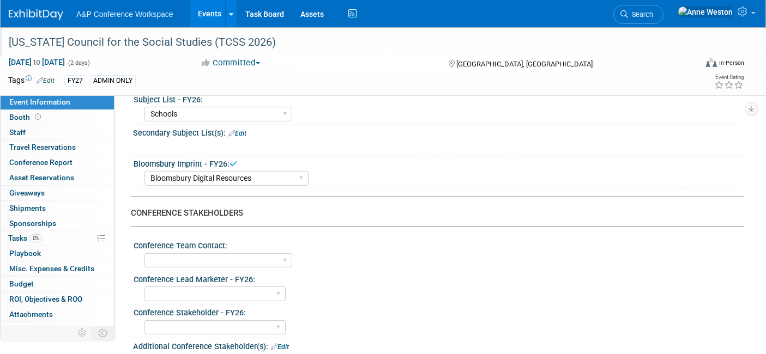
scroll to position [424, 0]
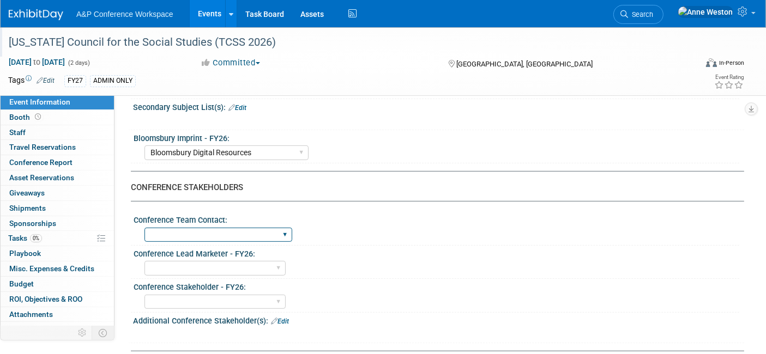
click at [187, 228] on select "[PERSON_NAME] [PERSON_NAME] [PERSON_NAME] [PERSON_NAME] & [PERSON_NAME] [PERSON…" at bounding box center [218, 235] width 148 height 15
select select "[PERSON_NAME]"
click at [144, 228] on select "[PERSON_NAME] [PERSON_NAME] [PERSON_NAME] [PERSON_NAME] & [PERSON_NAME] [PERSON…" at bounding box center [218, 235] width 148 height 15
click at [199, 261] on select "[PERSON_NAME] [PERSON_NAME] [PERSON_NAME] [PERSON_NAME] [PERSON_NAME] [PERSON_N…" at bounding box center [214, 268] width 141 height 15
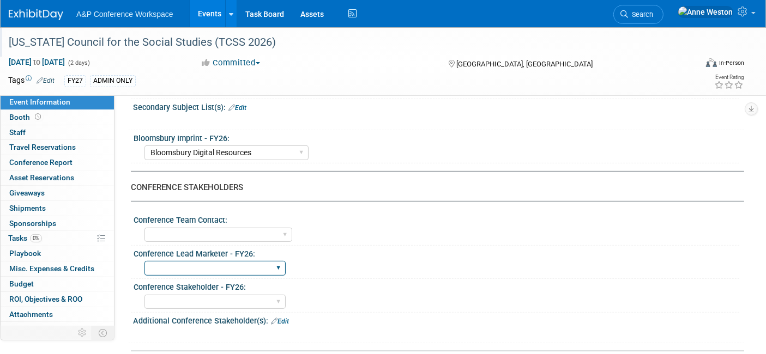
select select "[PERSON_NAME]"
click at [144, 261] on select "[PERSON_NAME] [PERSON_NAME] [PERSON_NAME] [PERSON_NAME] [PERSON_NAME] [PERSON_N…" at bounding box center [214, 268] width 141 height 15
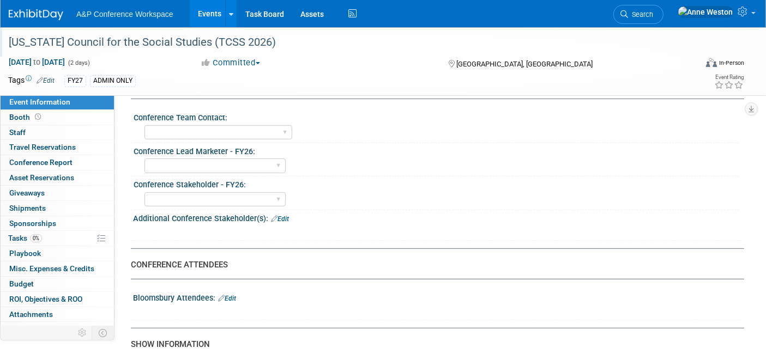
scroll to position [545, 0]
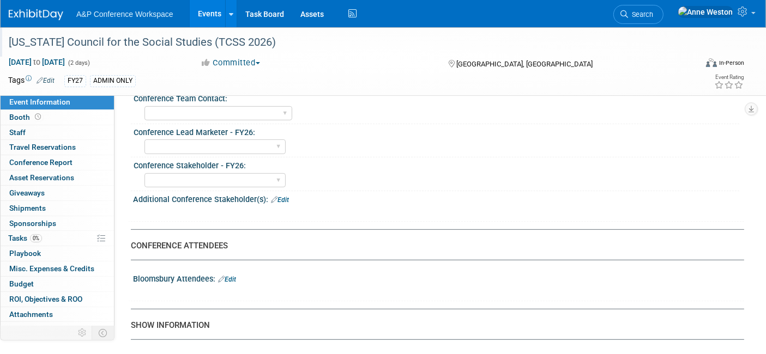
click at [231, 276] on link "Edit" at bounding box center [227, 280] width 18 height 8
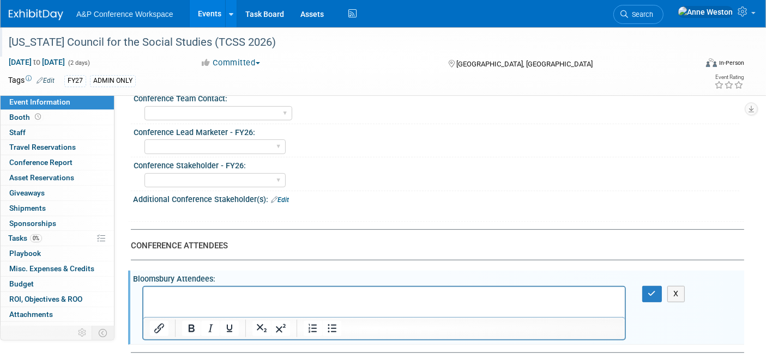
scroll to position [0, 0]
click at [643, 292] on button "button" at bounding box center [652, 294] width 20 height 16
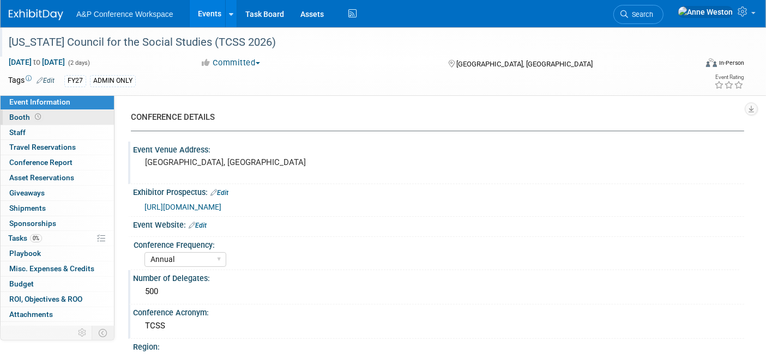
click at [44, 115] on link "Booth" at bounding box center [57, 117] width 113 height 15
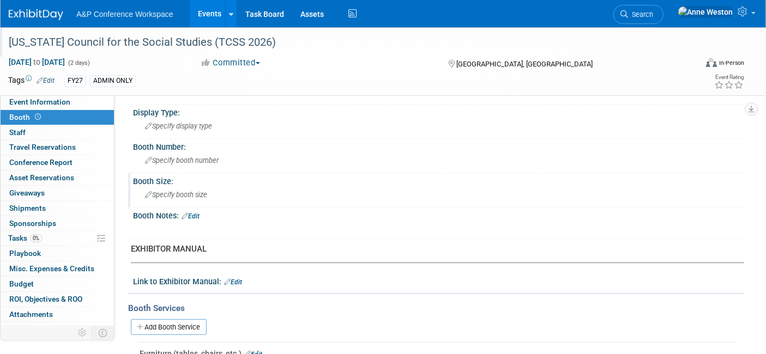
scroll to position [121, 0]
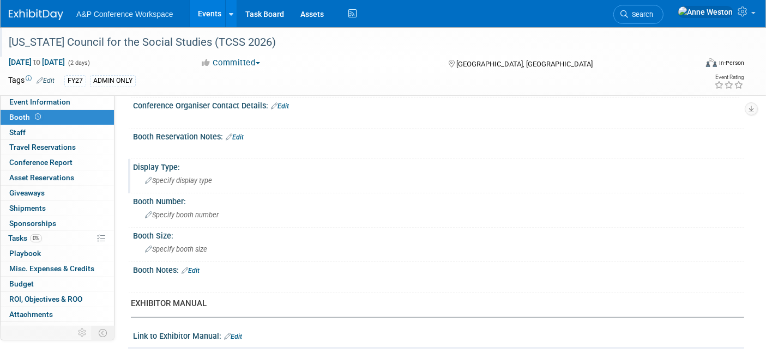
click at [165, 180] on span "Specify display type" at bounding box center [178, 181] width 67 height 8
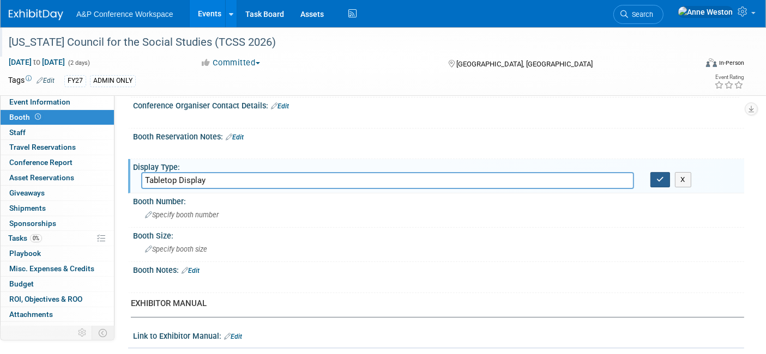
type input "Tabletop Display"
click at [652, 180] on button "button" at bounding box center [660, 179] width 20 height 15
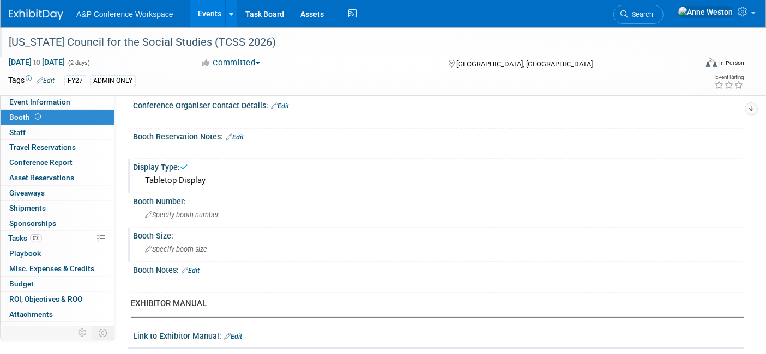
click at [160, 248] on span "Specify booth size" at bounding box center [176, 249] width 62 height 8
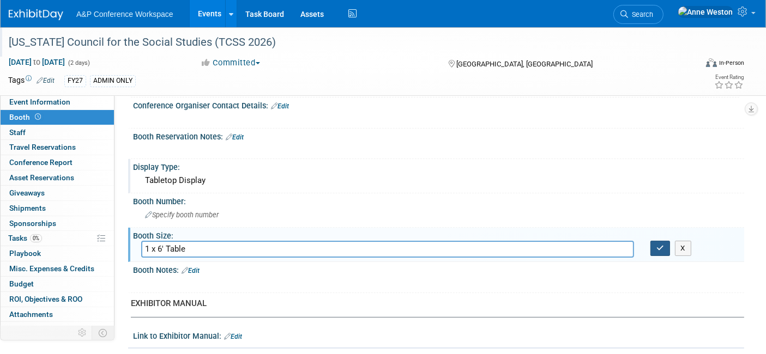
type input "1 x 6' Table"
click at [660, 245] on icon "button" at bounding box center [660, 248] width 8 height 7
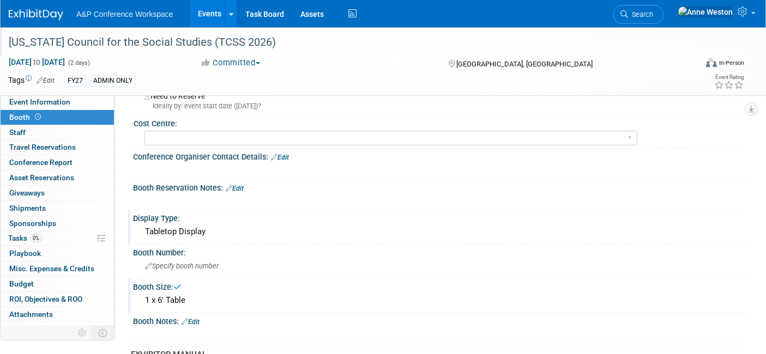
scroll to position [0, 0]
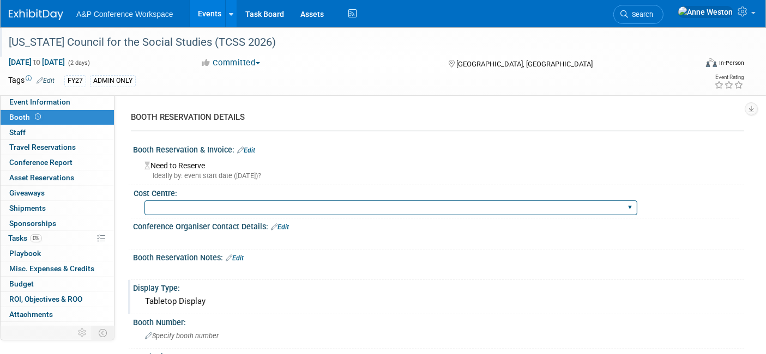
click at [335, 206] on select "BGBG BLRG BPDL BUAV BUIB BUMD COBA COMD CUAP FBAP [PERSON_NAME] IBIB RGP DIGI B…" at bounding box center [390, 208] width 493 height 15
select select "CLDC - Digital/BDR"
click at [144, 201] on select "BGBG BLRG BPDL BUAV BUIB BUMD COBA COMD CUAP FBAP [PERSON_NAME] IBIB RGP DIGI B…" at bounding box center [390, 208] width 493 height 15
